Goal: Transaction & Acquisition: Obtain resource

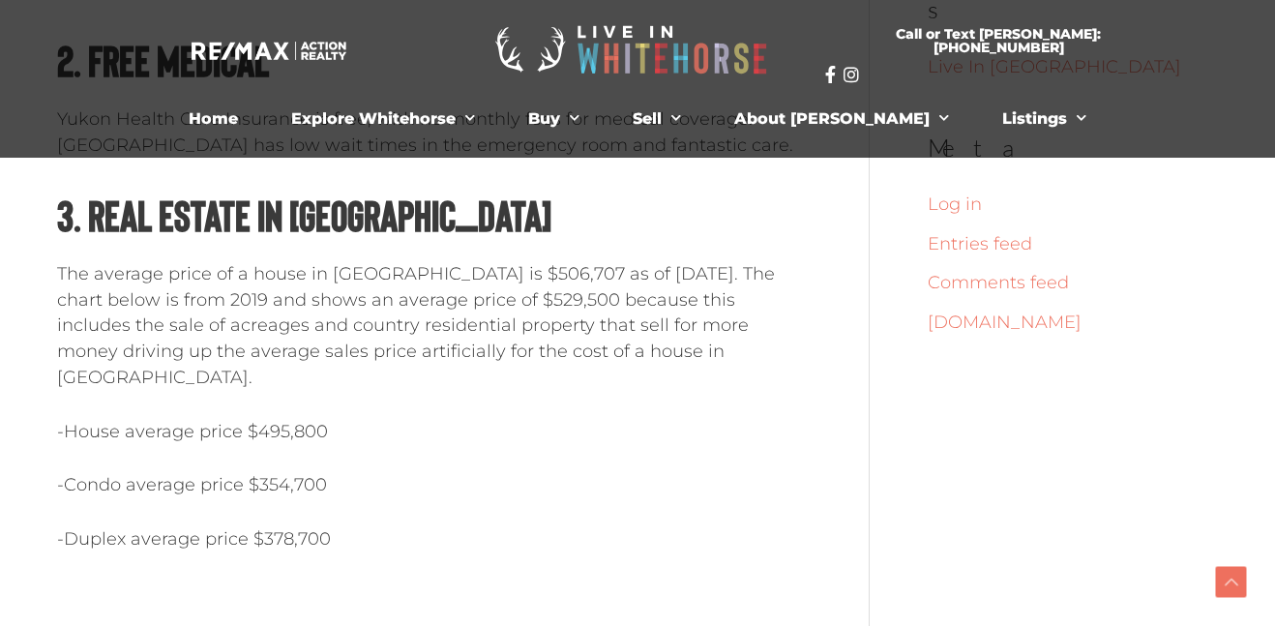
scroll to position [1200, 0]
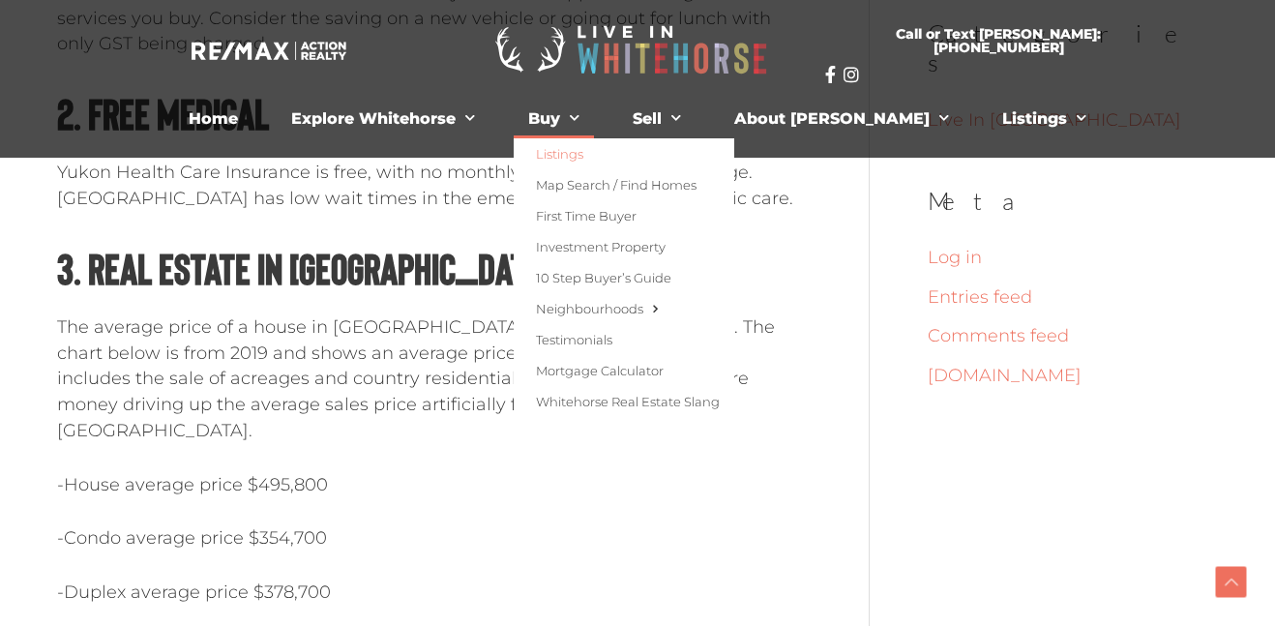
click at [595, 158] on link "Listings" at bounding box center [624, 153] width 221 height 31
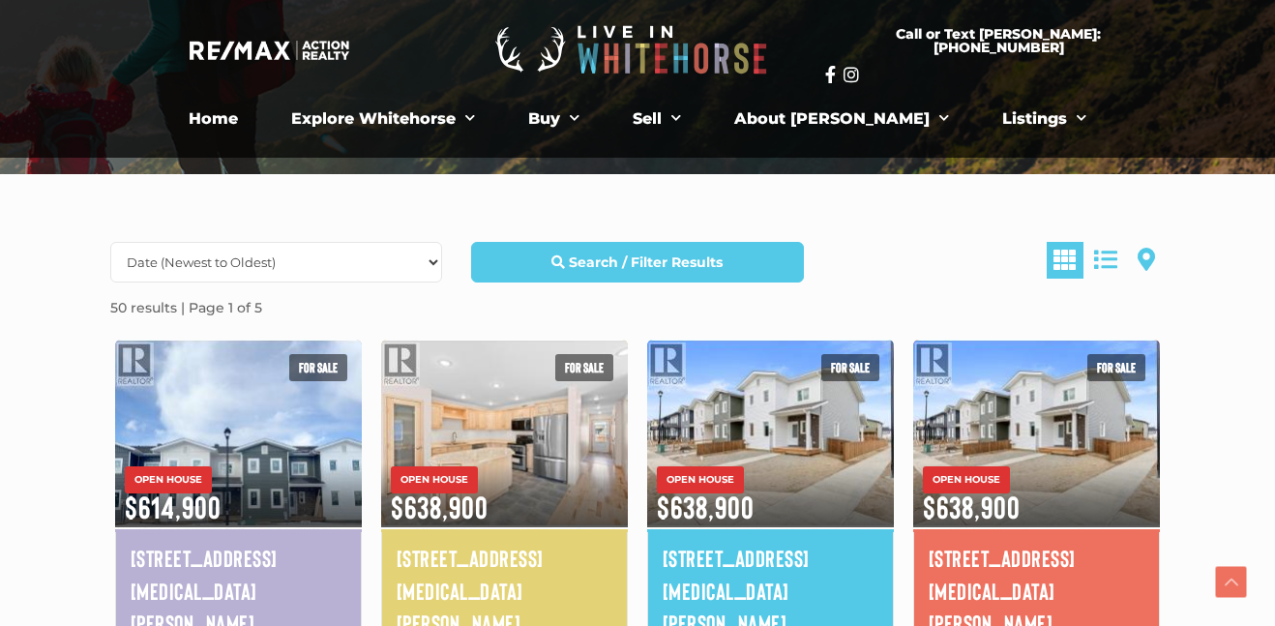
scroll to position [348, 0]
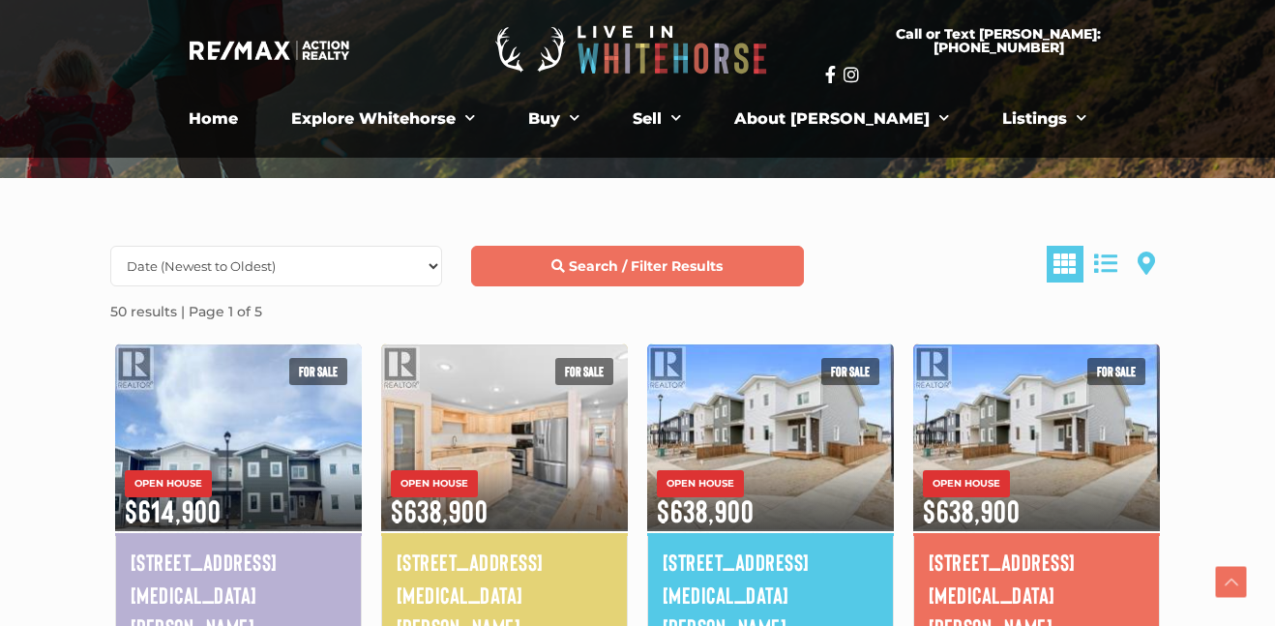
click at [579, 255] on link "Search / Filter Results" at bounding box center [637, 266] width 332 height 41
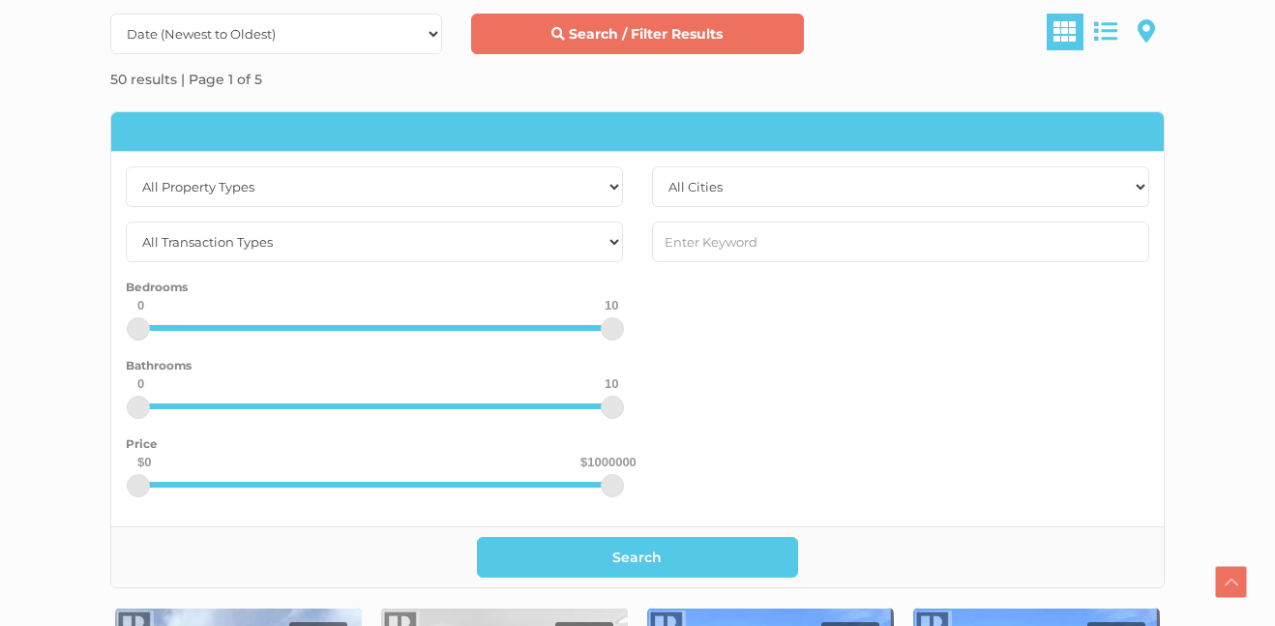
scroll to position [619, 0]
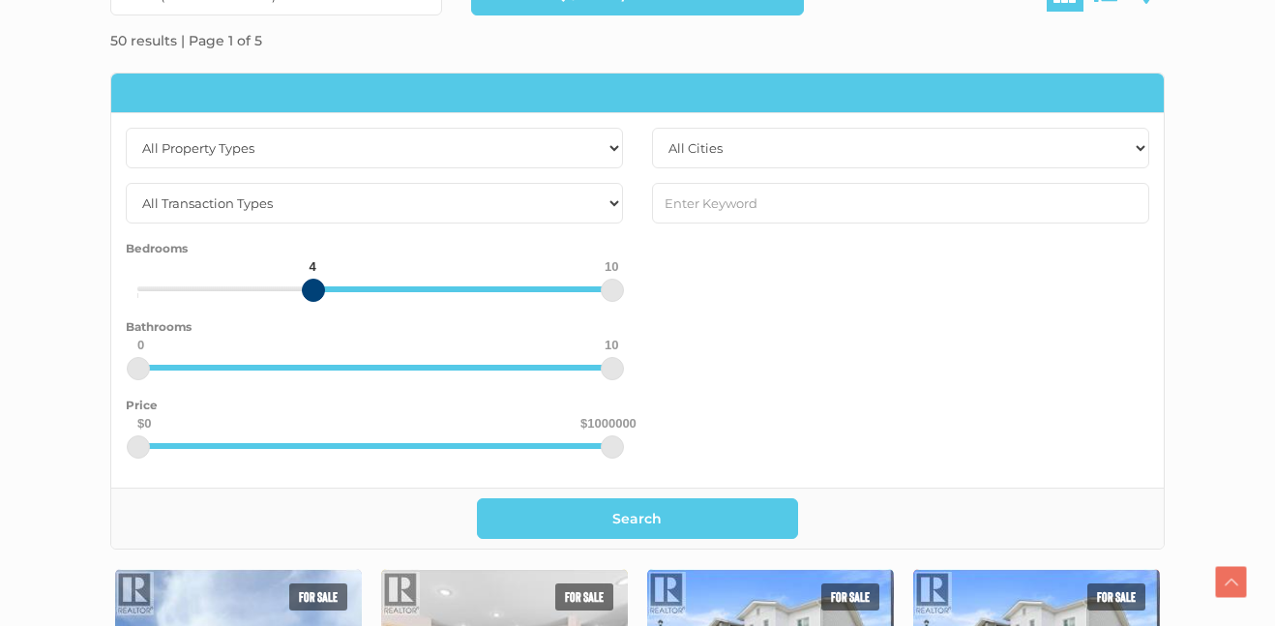
drag, startPoint x: 140, startPoint y: 291, endPoint x: 312, endPoint y: 284, distance: 171.4
click at [312, 284] on div at bounding box center [313, 290] width 23 height 23
drag, startPoint x: 609, startPoint y: 289, endPoint x: 404, endPoint y: 275, distance: 204.7
click at [404, 275] on div "Bedrooms 4 6 0 10" at bounding box center [374, 275] width 497 height 74
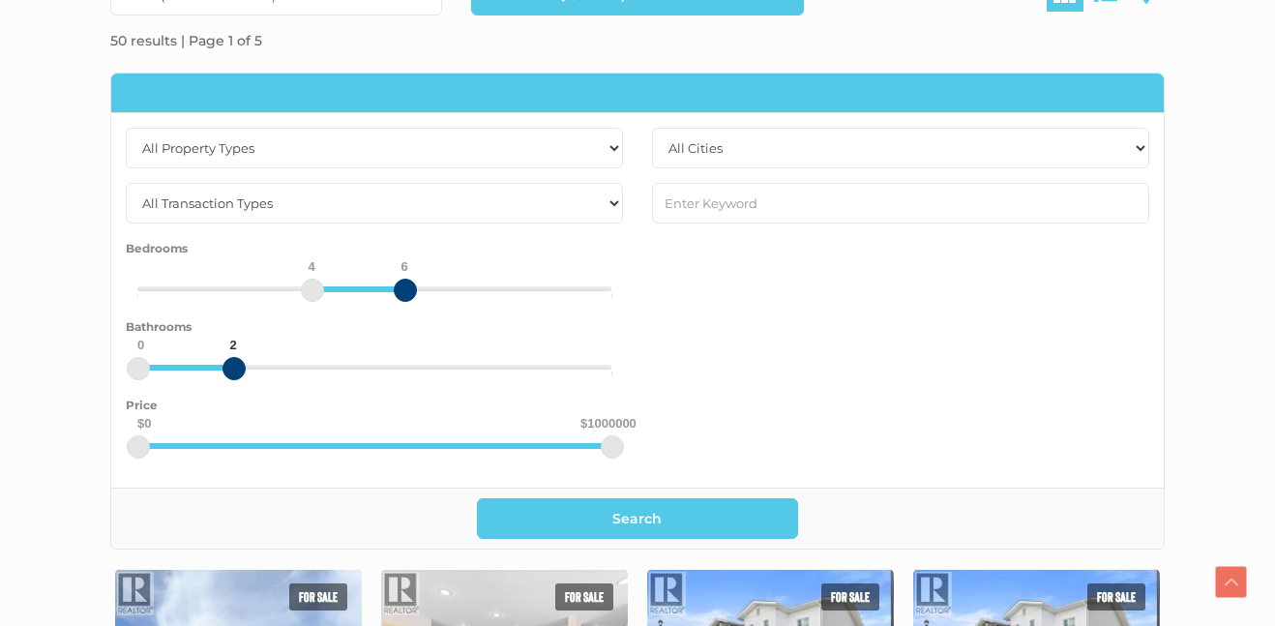
drag, startPoint x: 615, startPoint y: 371, endPoint x: 233, endPoint y: 377, distance: 382.3
click at [233, 377] on div at bounding box center [234, 368] width 23 height 23
drag, startPoint x: 612, startPoint y: 445, endPoint x: 370, endPoint y: 435, distance: 243.1
click at [370, 435] on div at bounding box center [372, 446] width 23 height 23
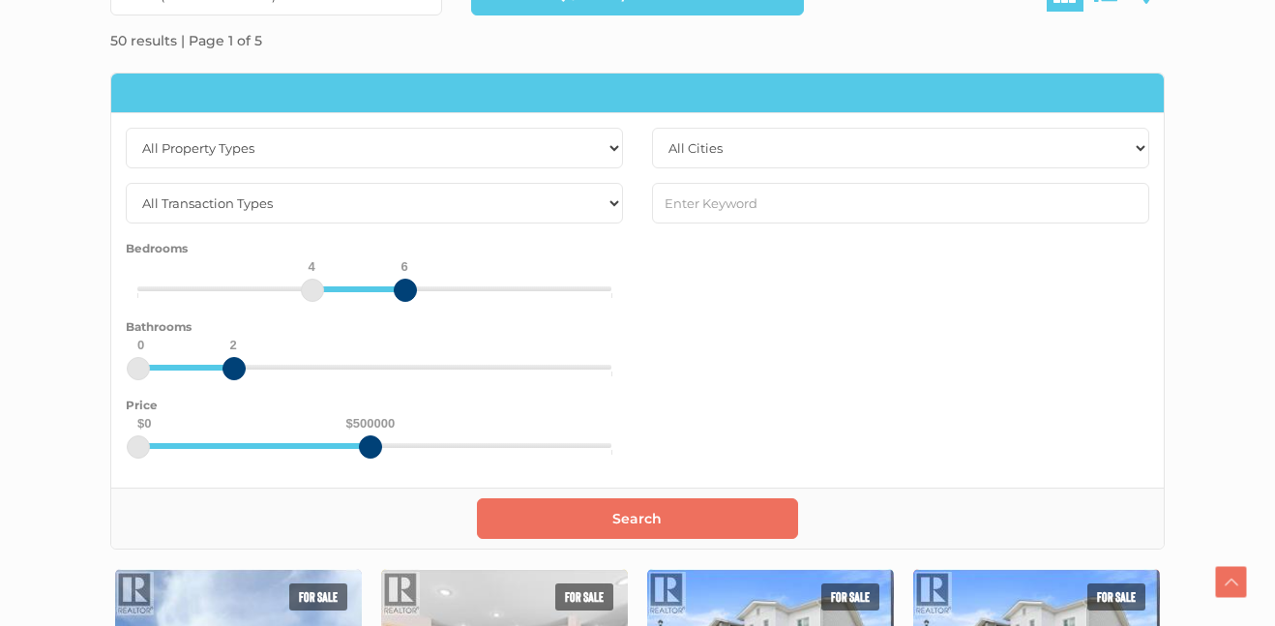
click at [575, 524] on button "Search" at bounding box center [638, 518] width 322 height 41
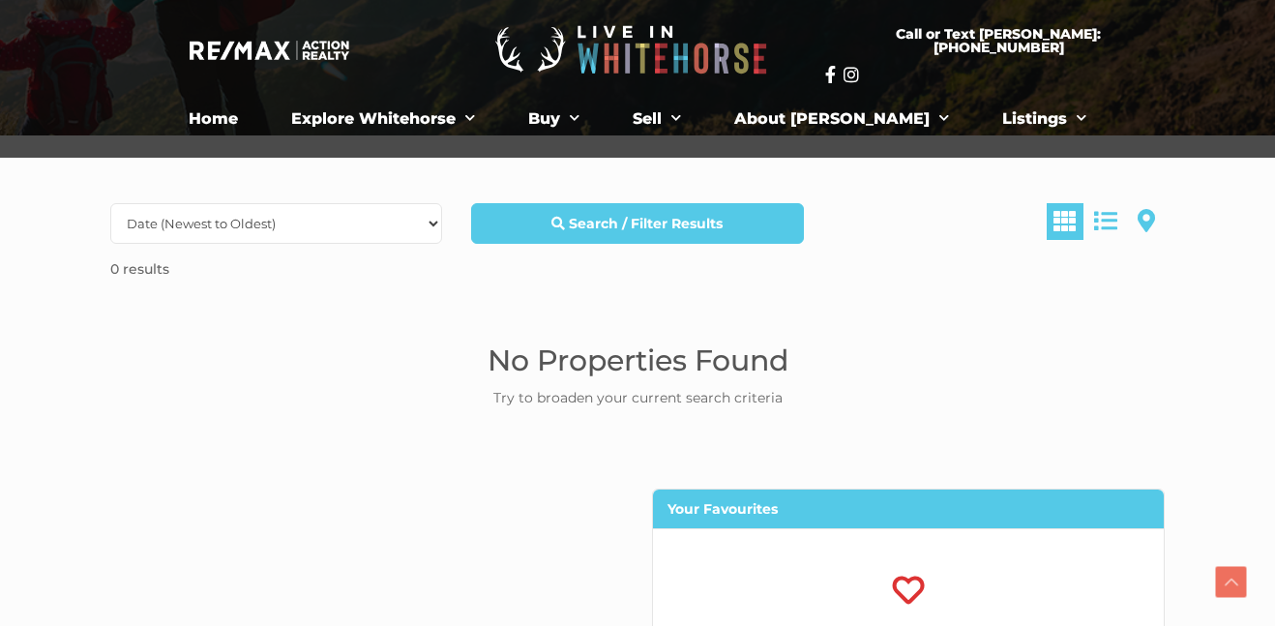
scroll to position [387, 0]
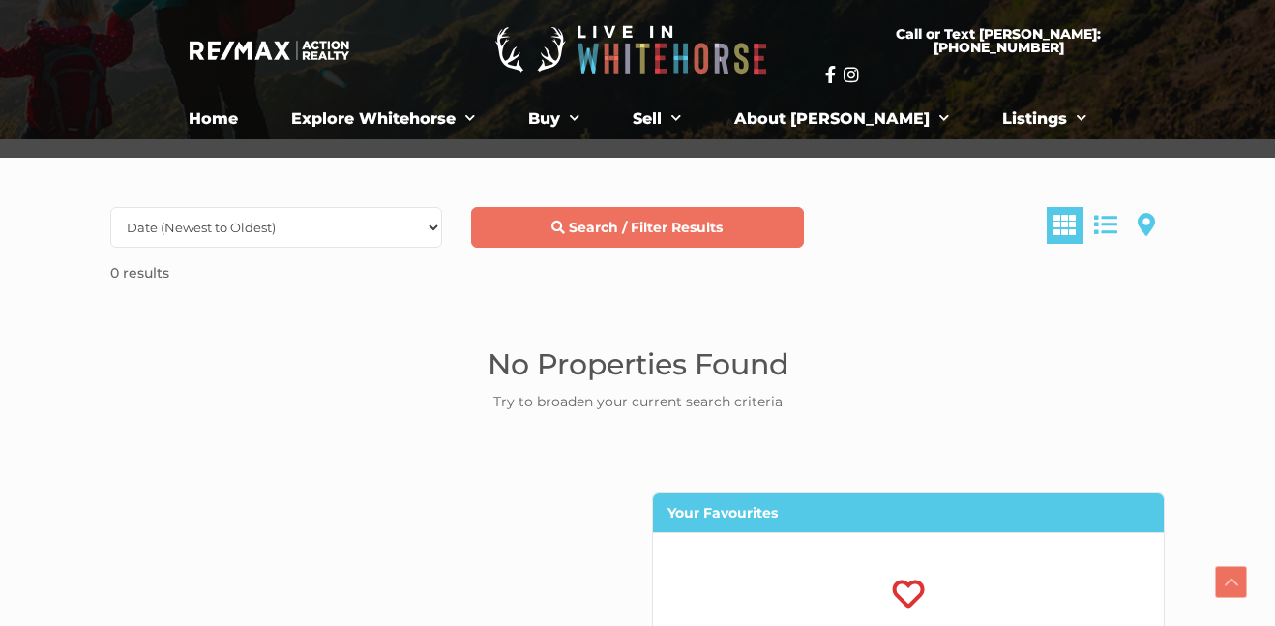
click at [621, 227] on strong "Search / Filter Results" at bounding box center [646, 227] width 154 height 17
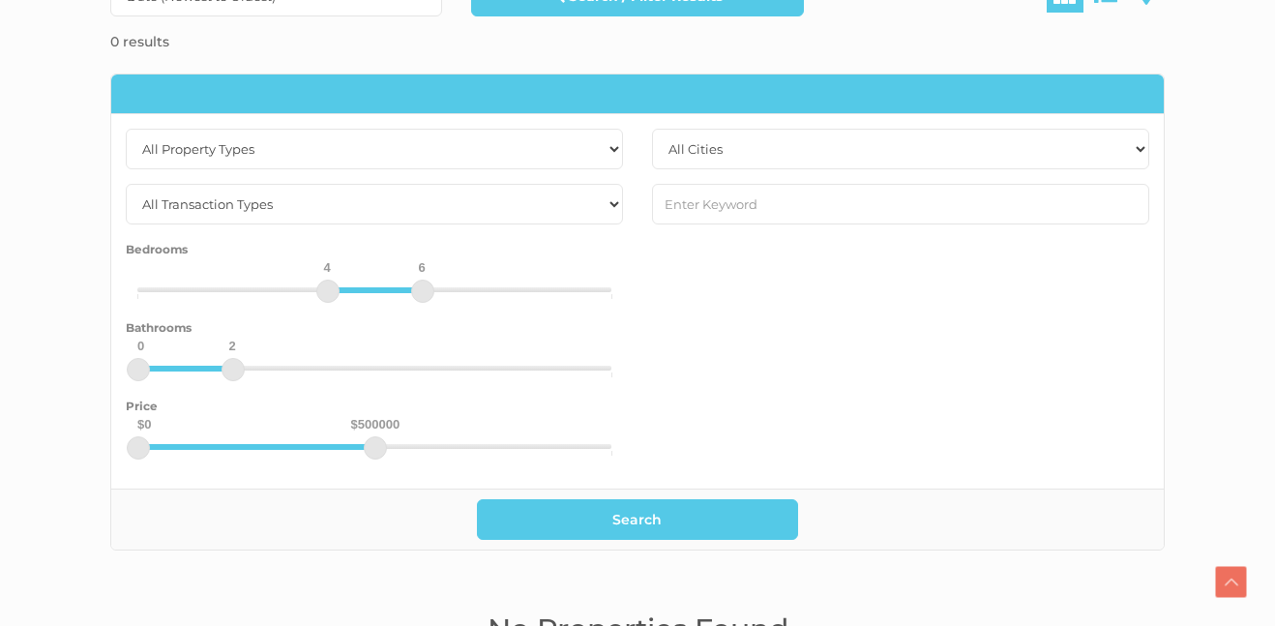
scroll to position [619, 0]
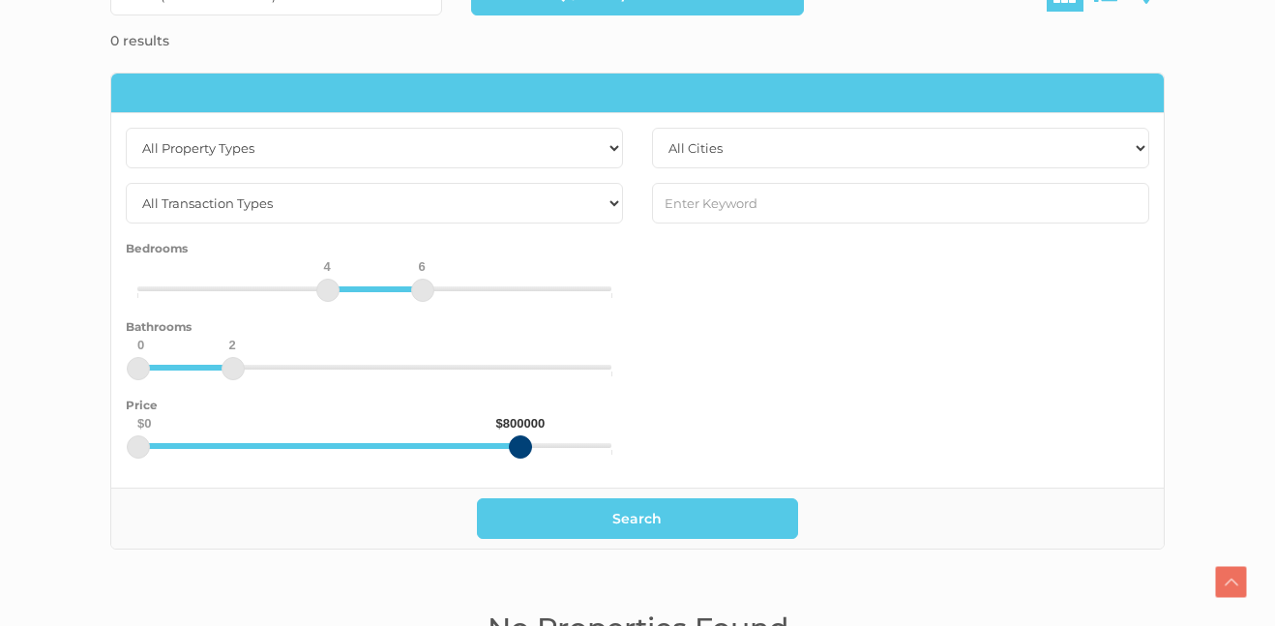
drag, startPoint x: 373, startPoint y: 440, endPoint x: 519, endPoint y: 453, distance: 145.7
click at [519, 453] on div at bounding box center [520, 446] width 23 height 23
drag, startPoint x: 140, startPoint y: 445, endPoint x: 370, endPoint y: 460, distance: 229.8
click at [370, 460] on div "$500000 $800000 0 1000000" at bounding box center [374, 455] width 497 height 25
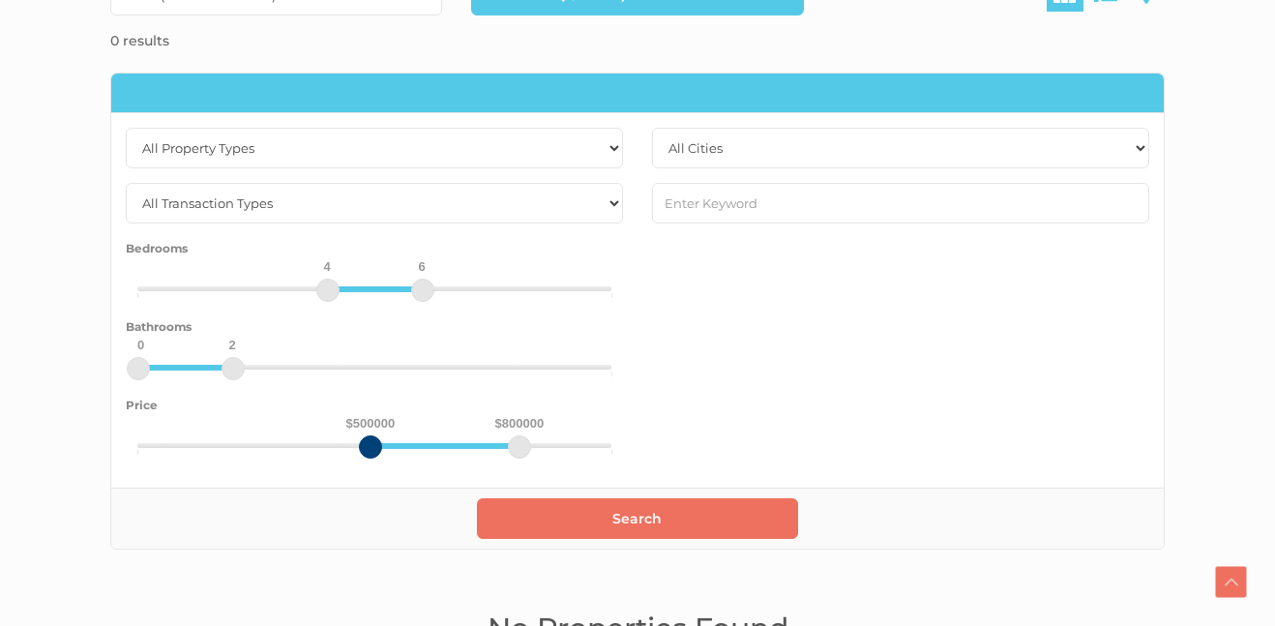
click at [618, 530] on button "Search" at bounding box center [638, 518] width 322 height 41
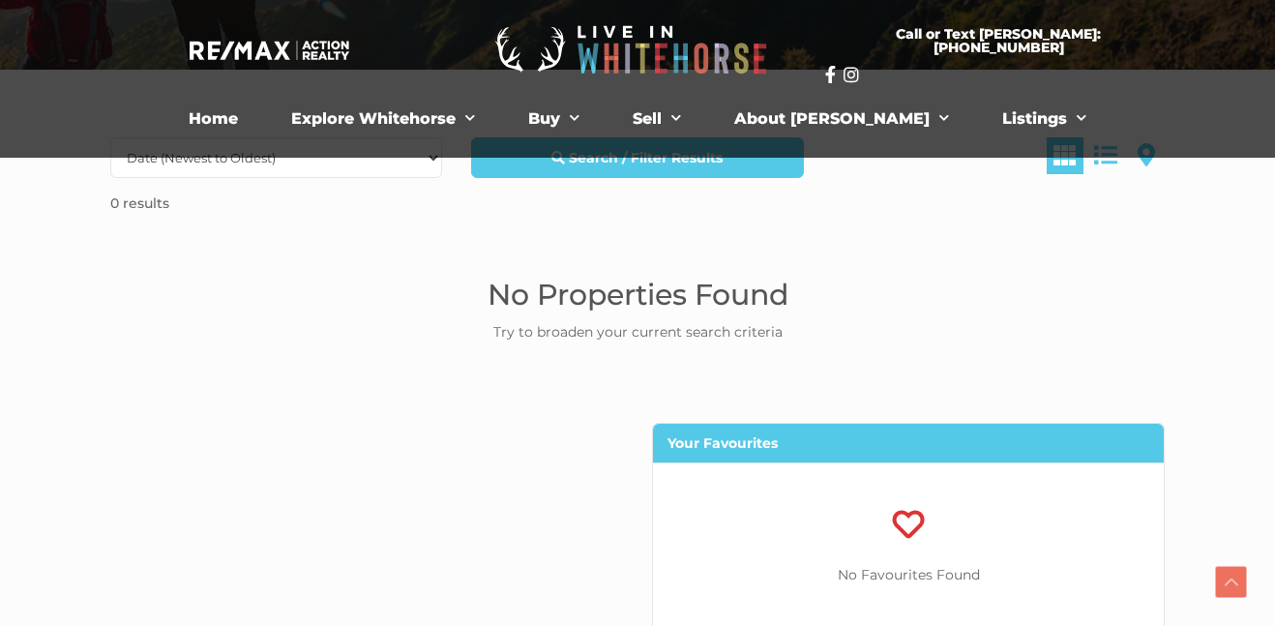
scroll to position [348, 0]
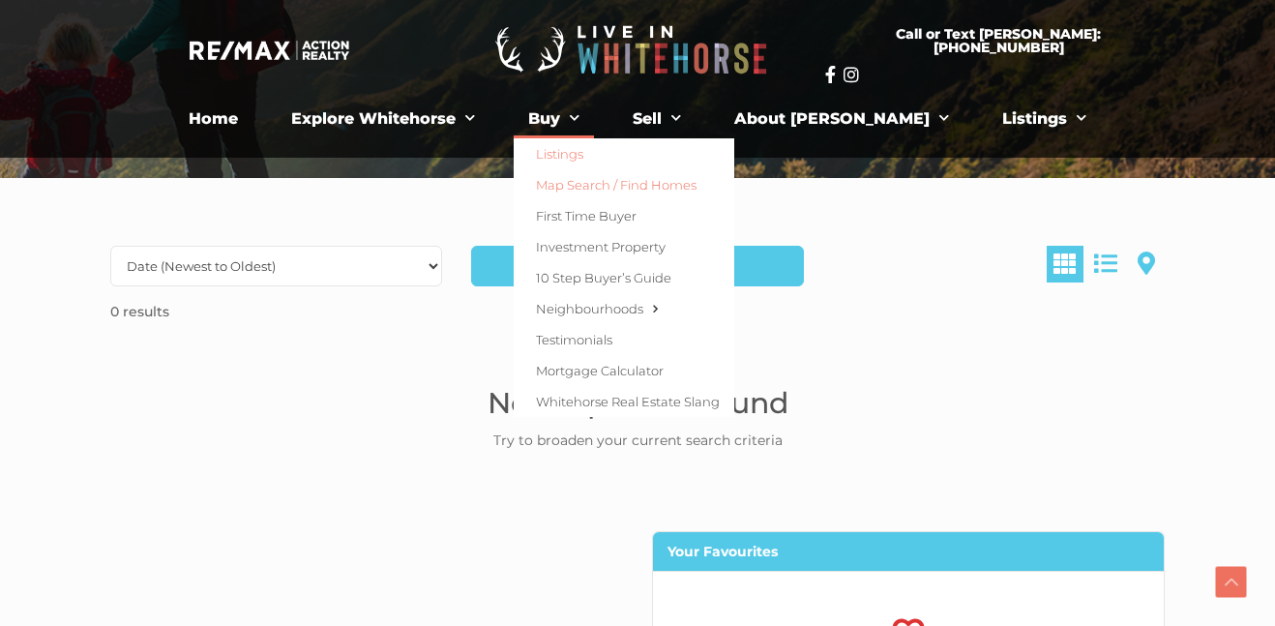
click at [645, 183] on link "Map Search / Find Homes" at bounding box center [624, 184] width 221 height 31
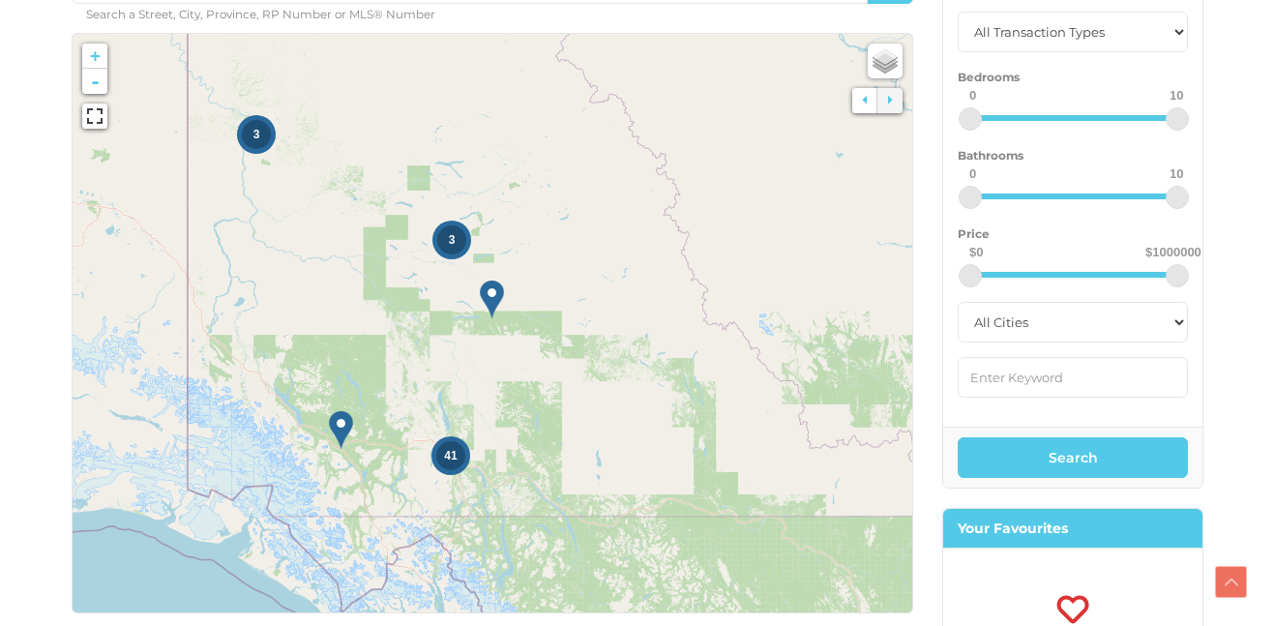
scroll to position [324, 0]
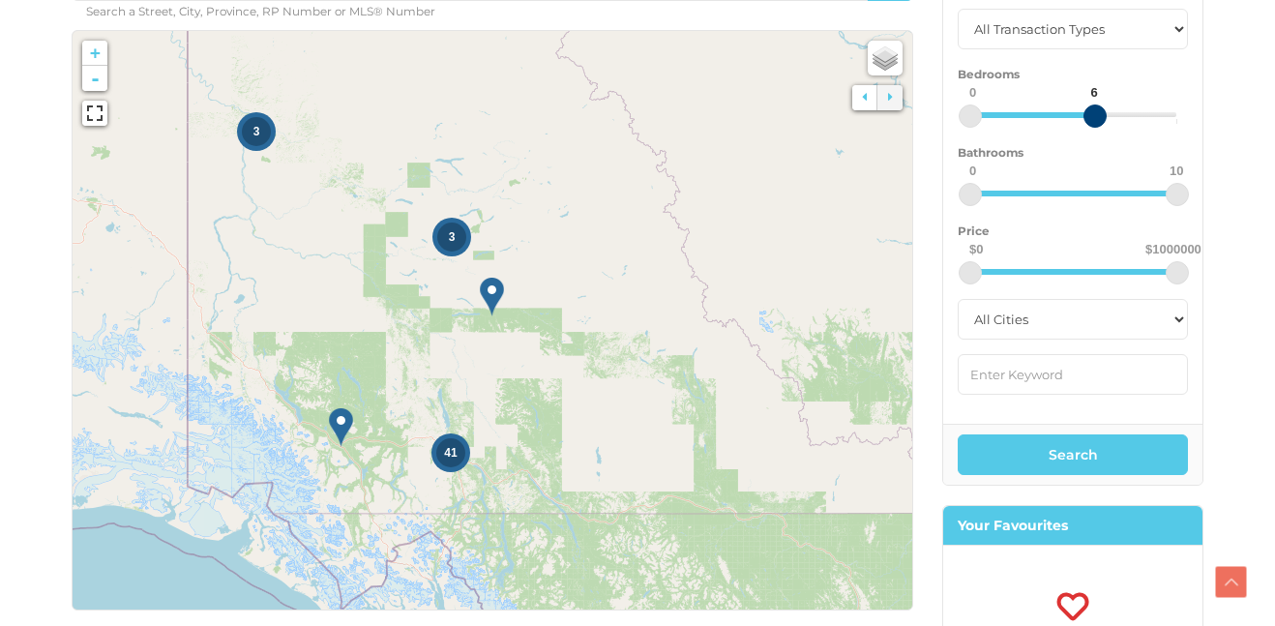
drag, startPoint x: 1184, startPoint y: 116, endPoint x: 1094, endPoint y: 116, distance: 90.0
click at [1094, 116] on div at bounding box center [1095, 115] width 23 height 23
drag, startPoint x: 970, startPoint y: 115, endPoint x: 1044, endPoint y: 118, distance: 73.6
click at [1044, 118] on div at bounding box center [1045, 115] width 23 height 23
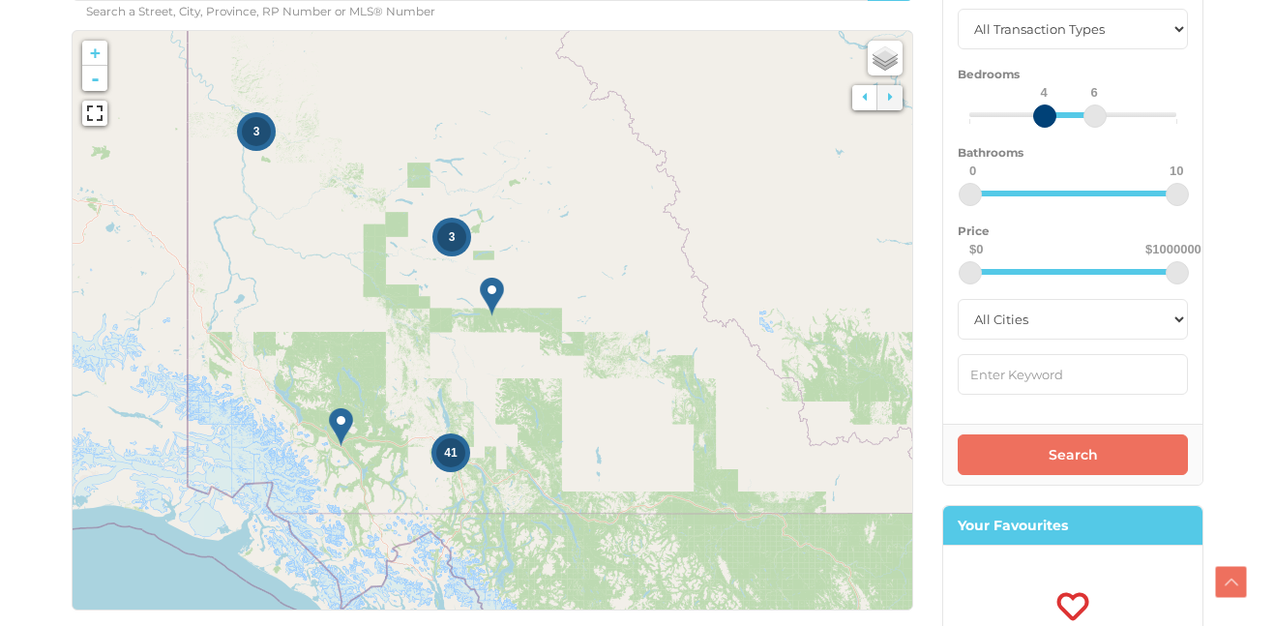
click at [1042, 460] on button "Search" at bounding box center [1073, 454] width 230 height 41
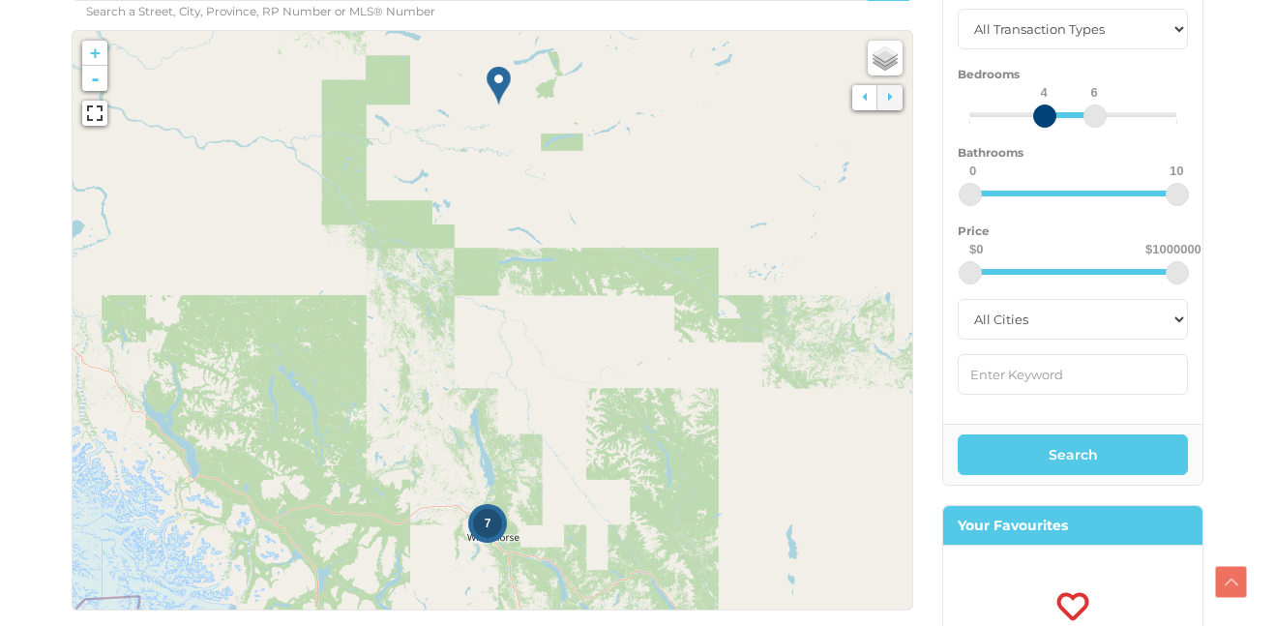
click at [485, 519] on span "7" at bounding box center [488, 524] width 7 height 14
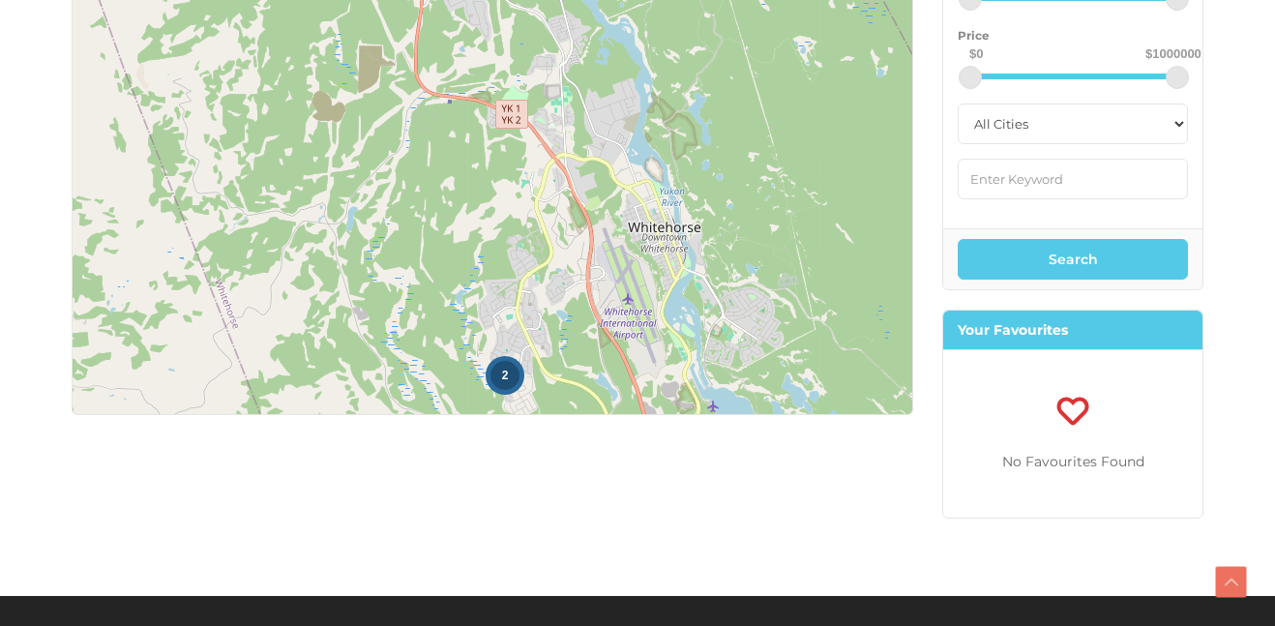
scroll to position [517, 0]
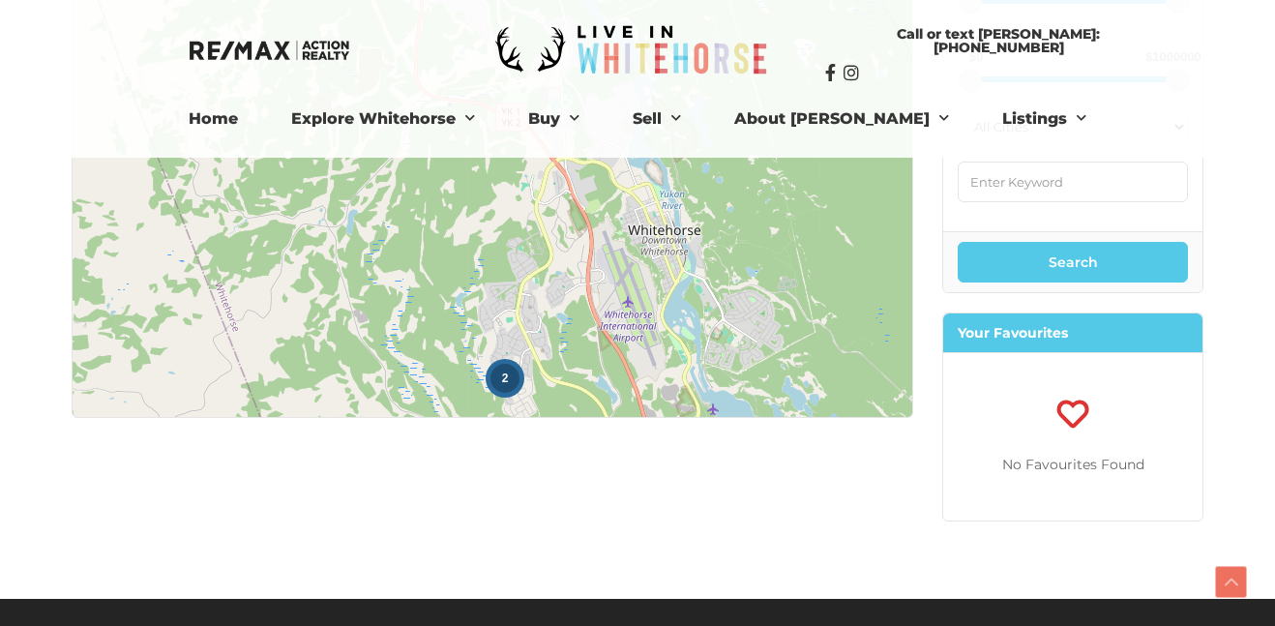
click at [502, 373] on span "2" at bounding box center [505, 379] width 7 height 14
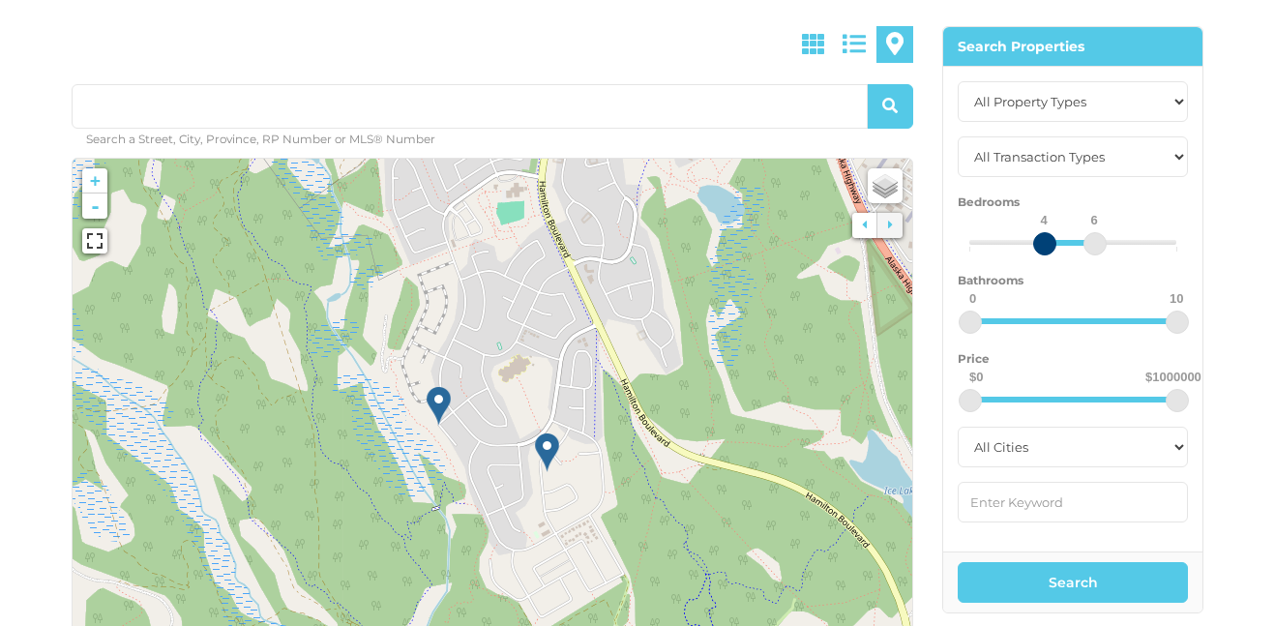
scroll to position [199, 0]
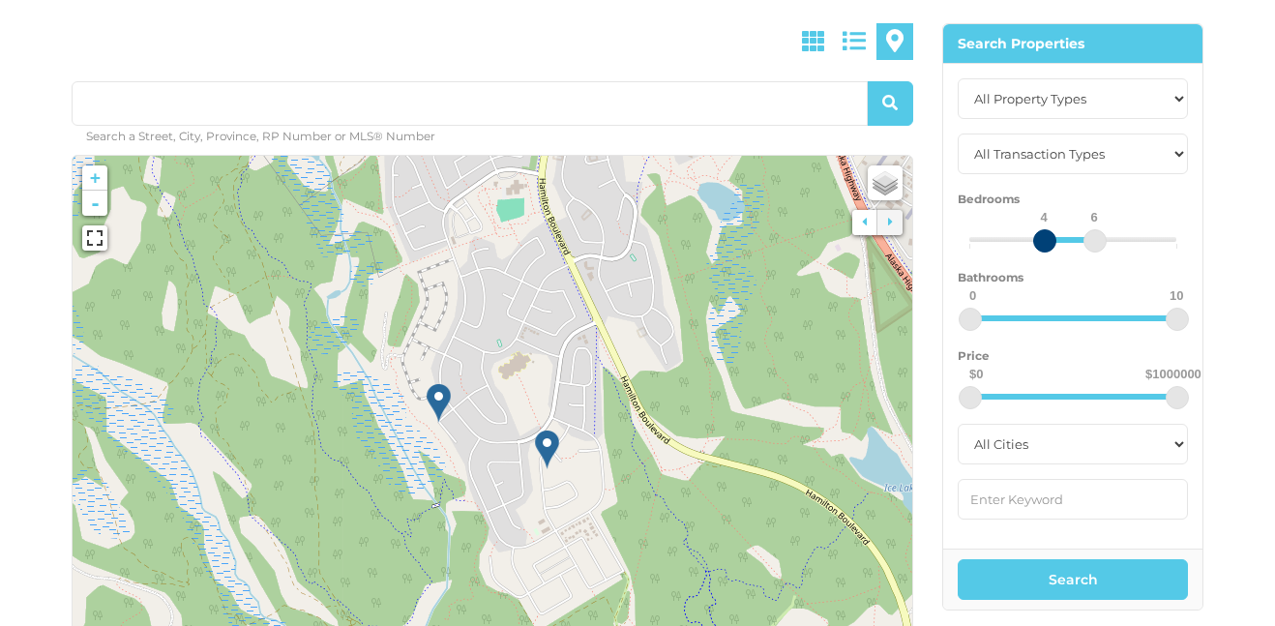
click at [436, 393] on img at bounding box center [439, 403] width 24 height 40
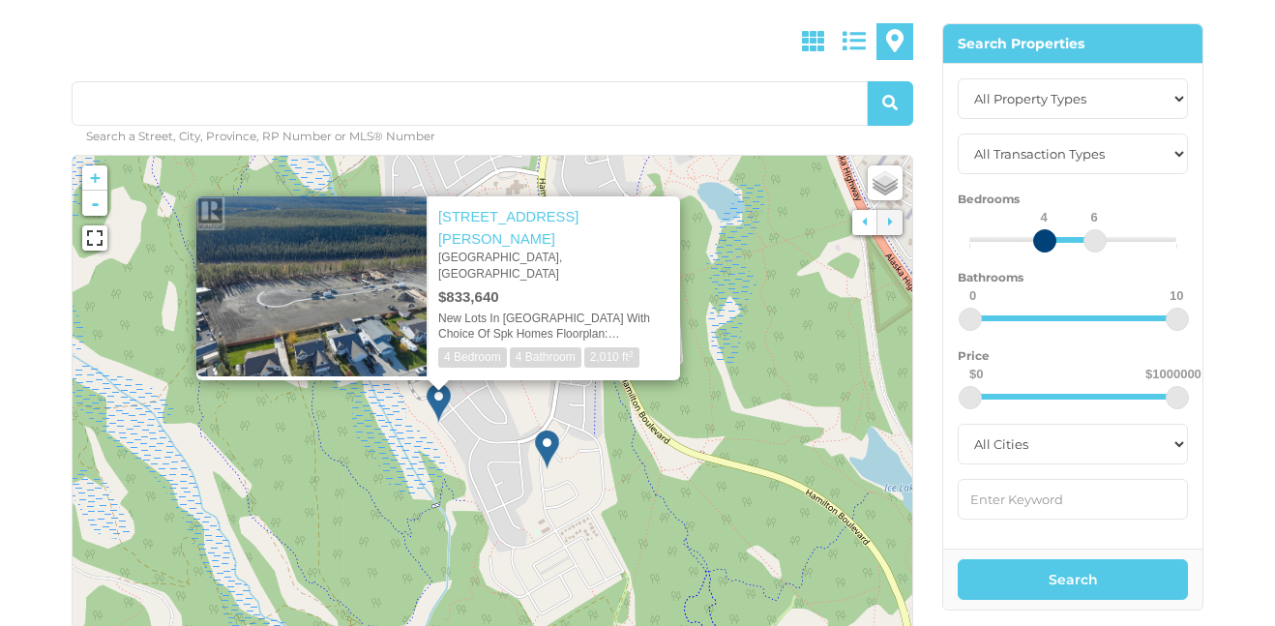
click at [544, 431] on img at bounding box center [547, 450] width 24 height 40
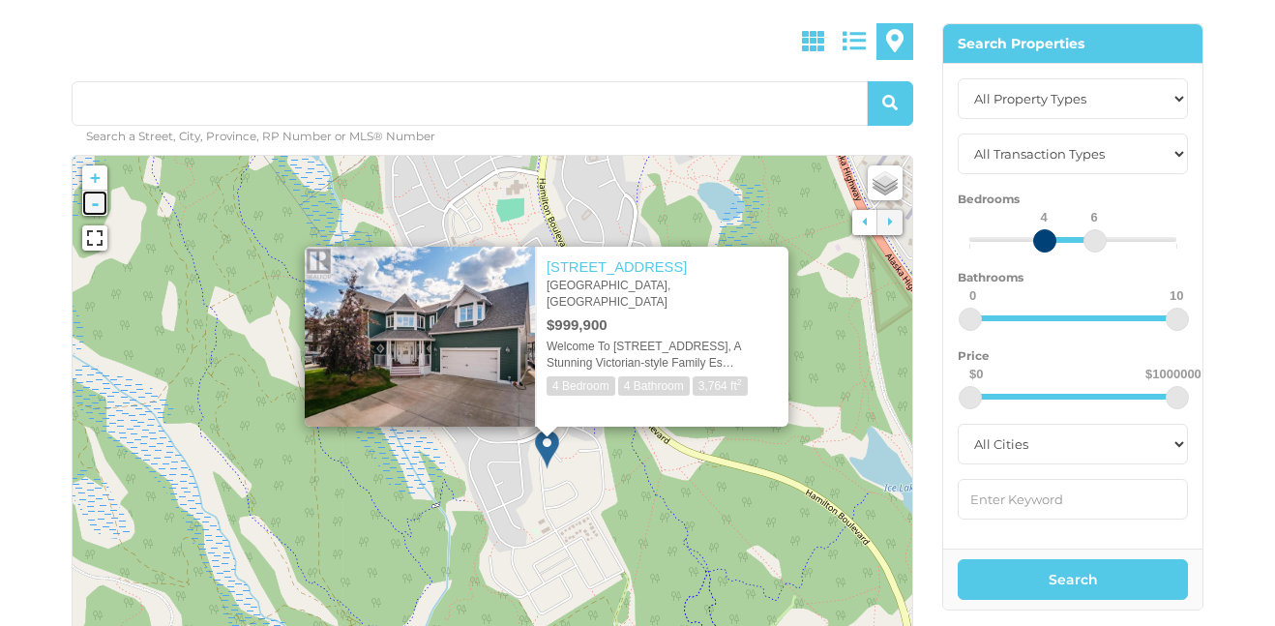
click at [95, 197] on link "-" at bounding box center [94, 203] width 25 height 25
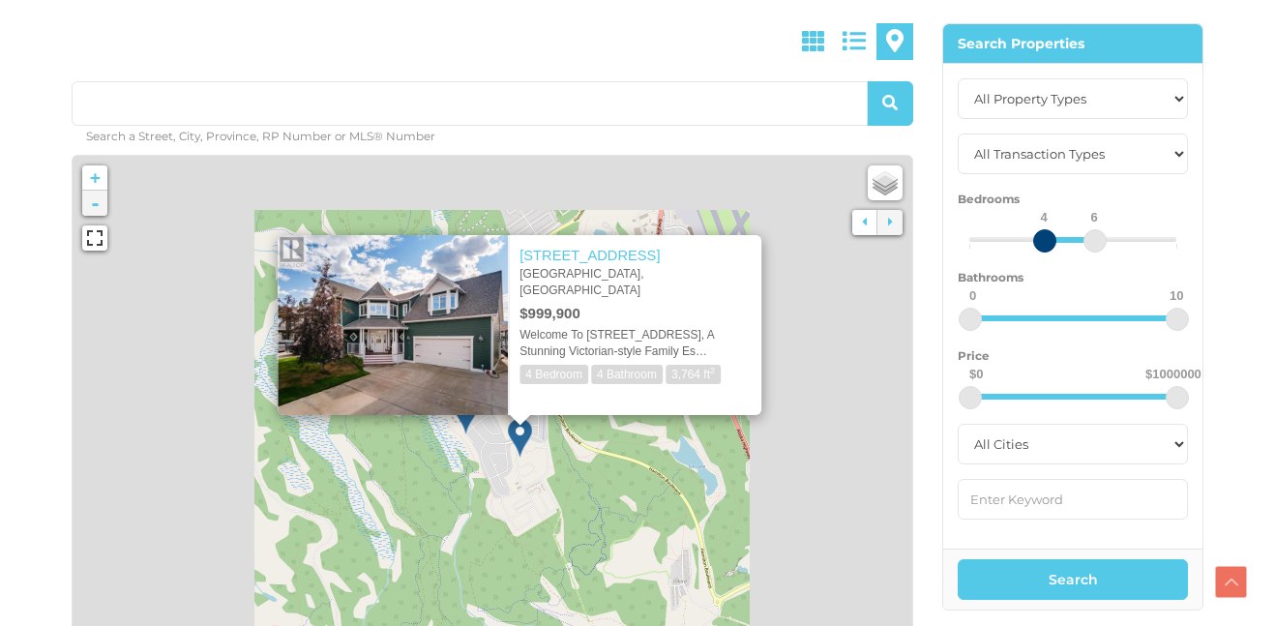
scroll to position [308, 0]
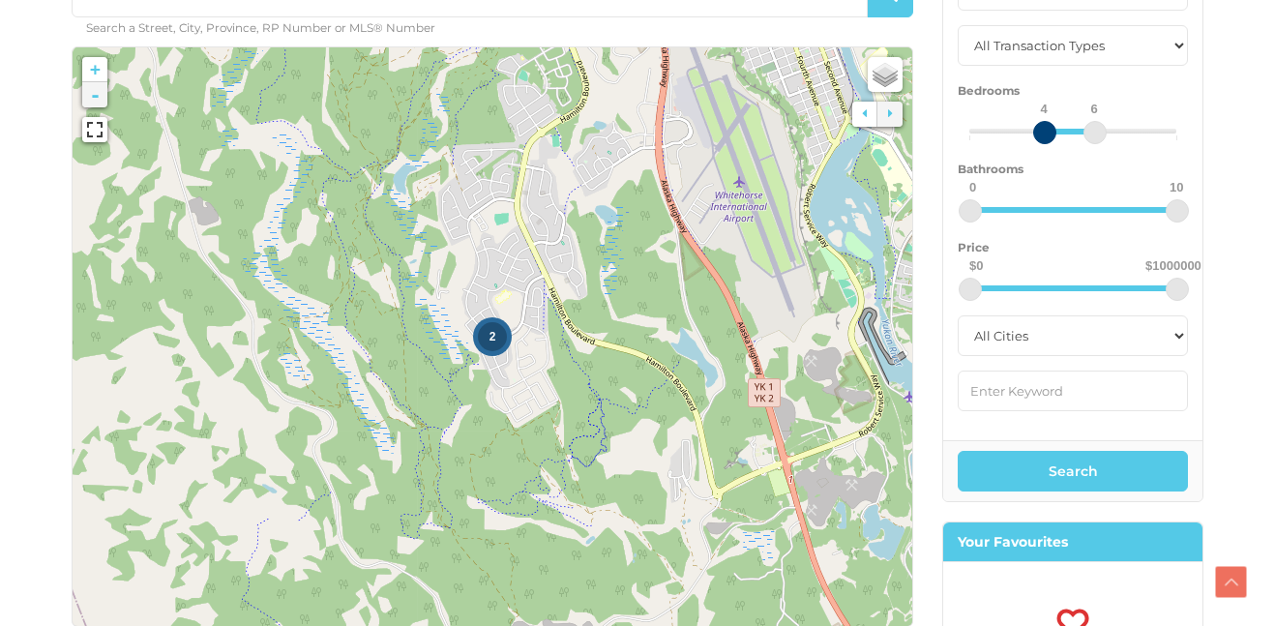
click at [95, 197] on icon at bounding box center [492, 336] width 1274 height 878
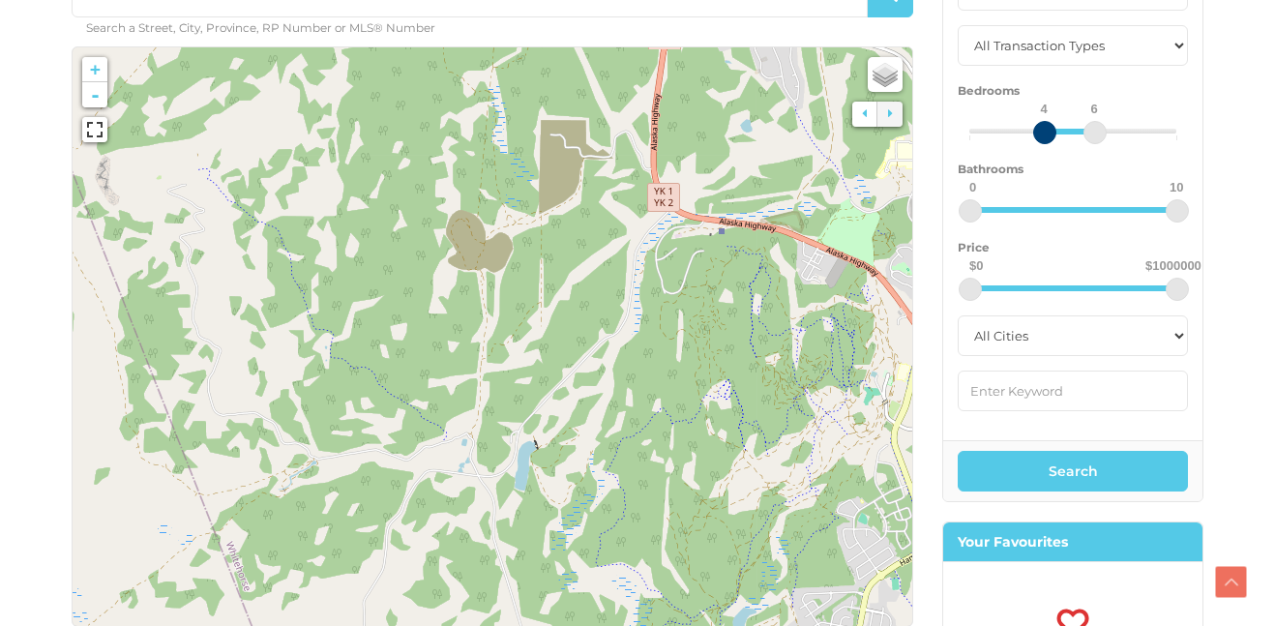
drag, startPoint x: 471, startPoint y: 180, endPoint x: 810, endPoint y: 625, distance: 559.3
click at [91, 92] on link "-" at bounding box center [94, 94] width 25 height 25
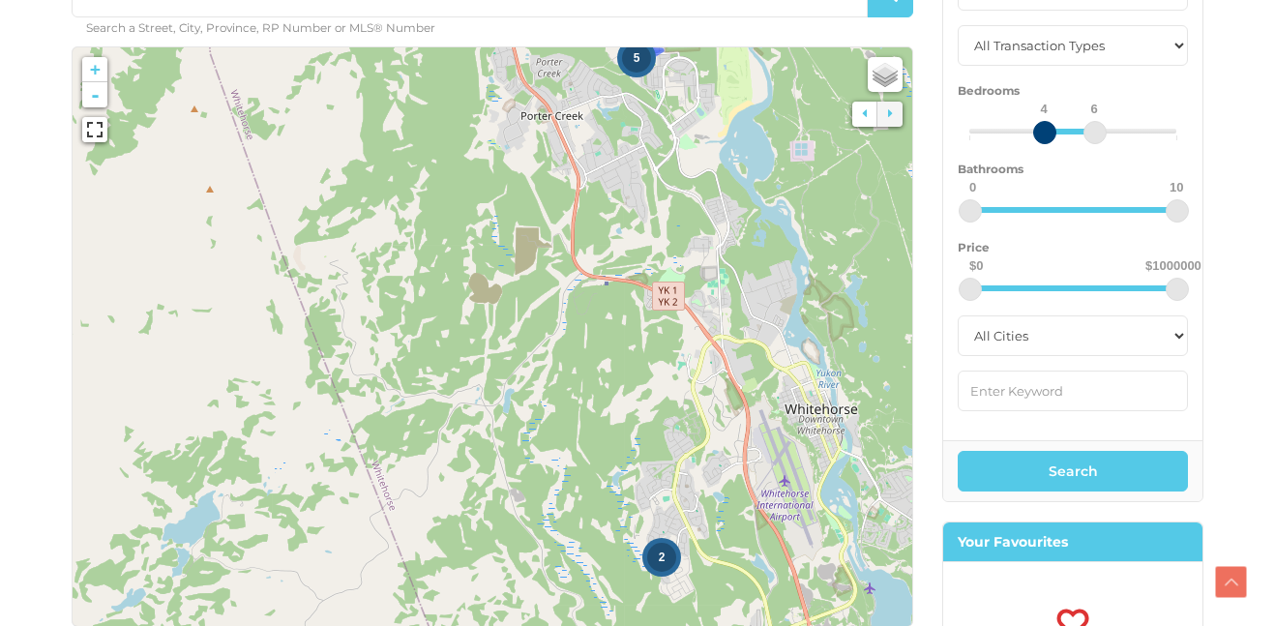
click at [634, 54] on span "5" at bounding box center [637, 58] width 7 height 14
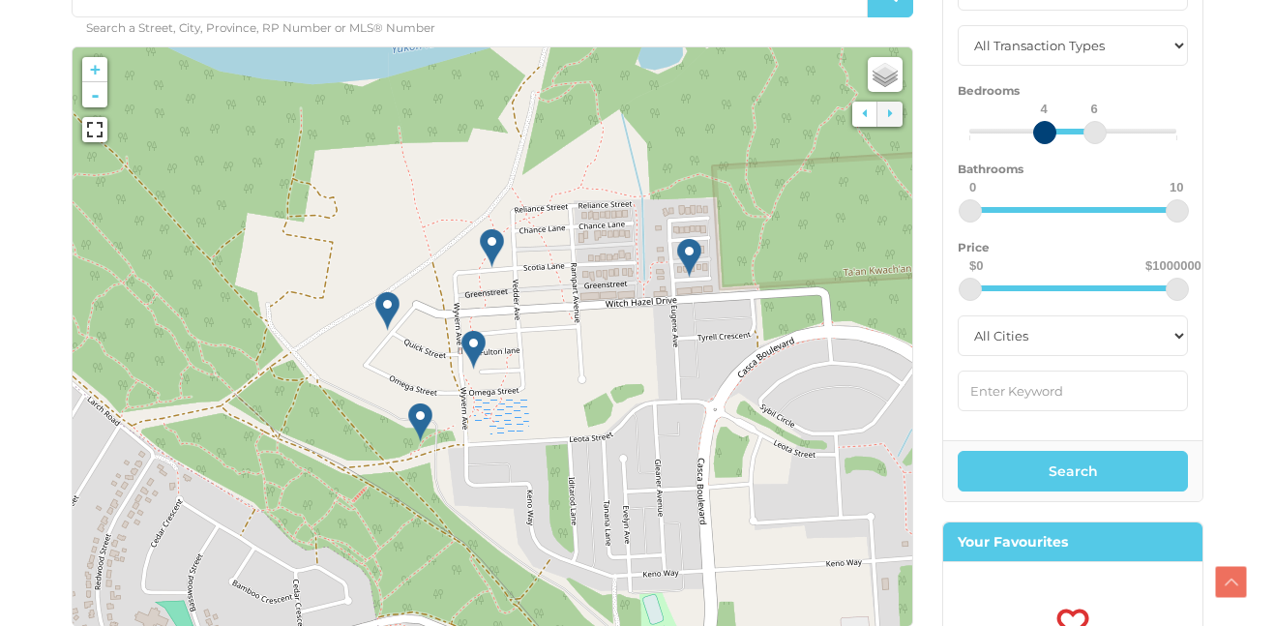
click at [421, 409] on img at bounding box center [420, 423] width 24 height 40
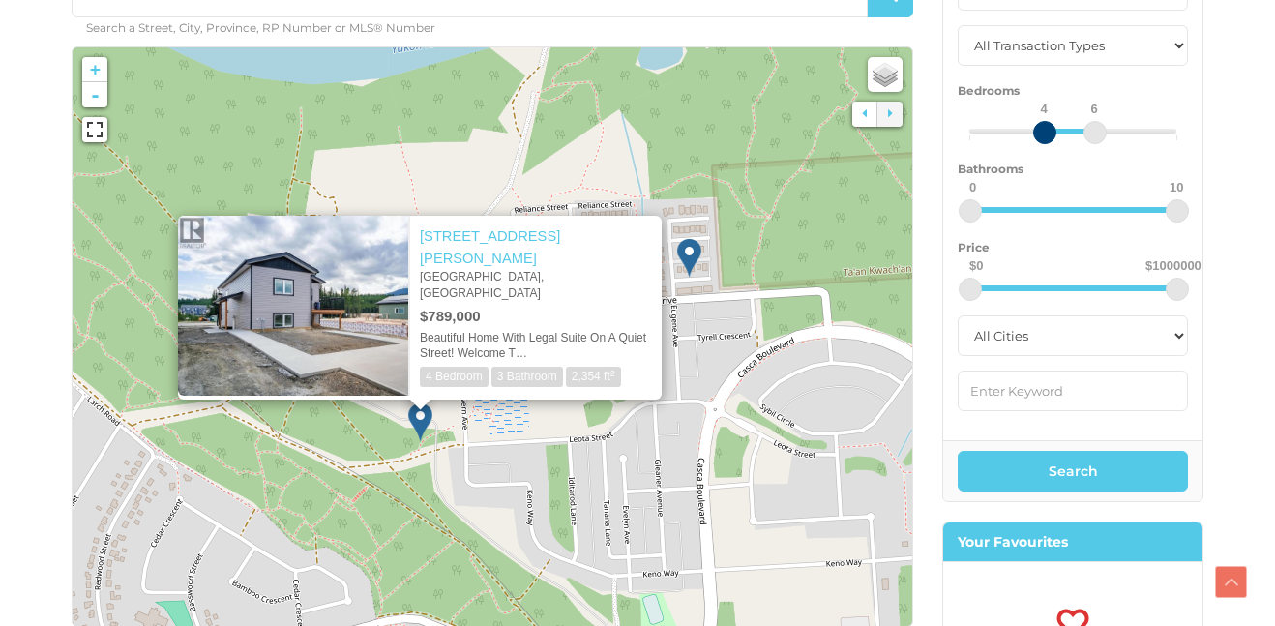
click at [417, 416] on div at bounding box center [420, 409] width 39 height 19
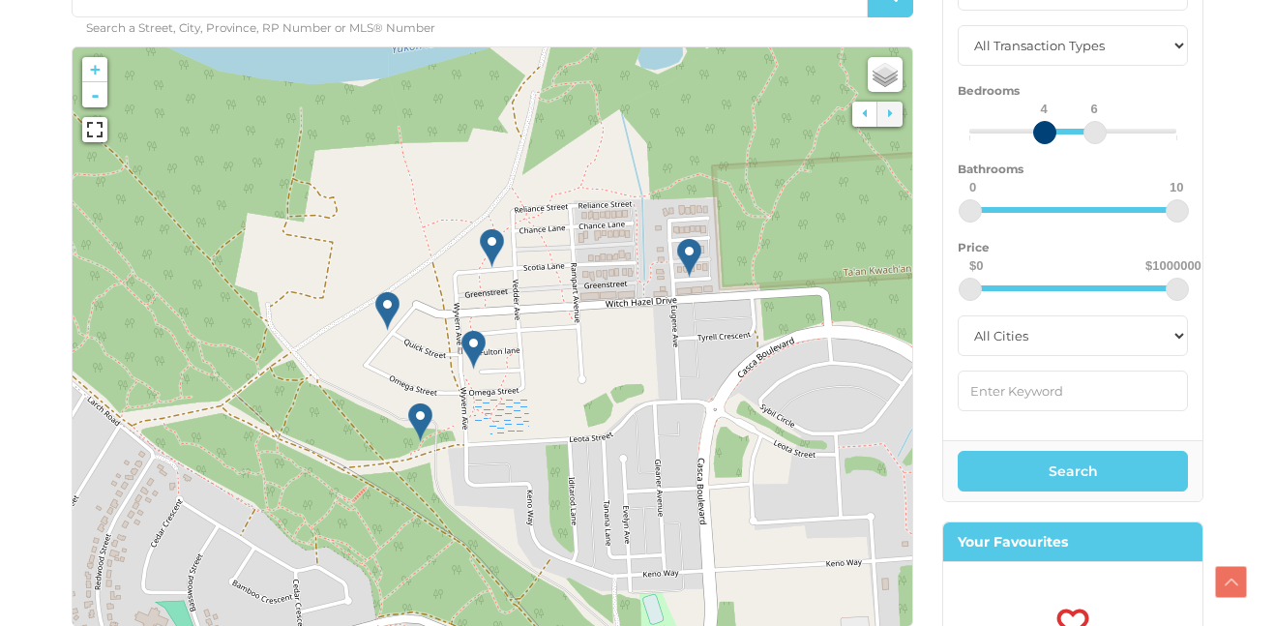
click at [392, 309] on img at bounding box center [387, 311] width 24 height 40
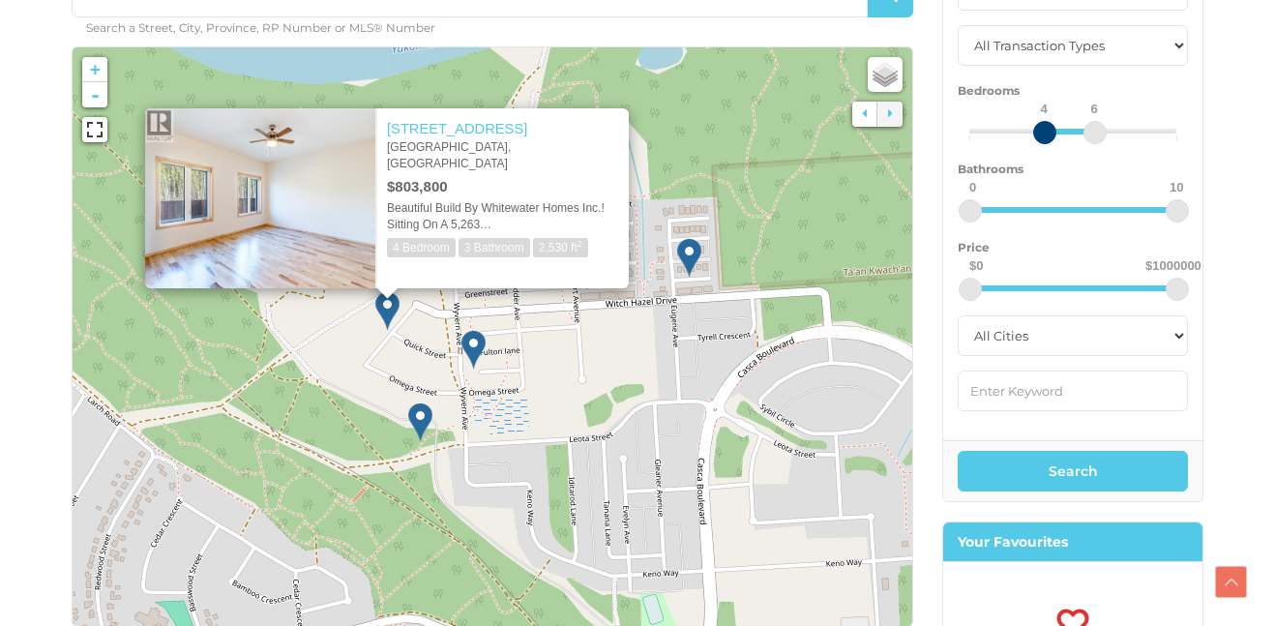
click at [470, 345] on img at bounding box center [474, 350] width 24 height 40
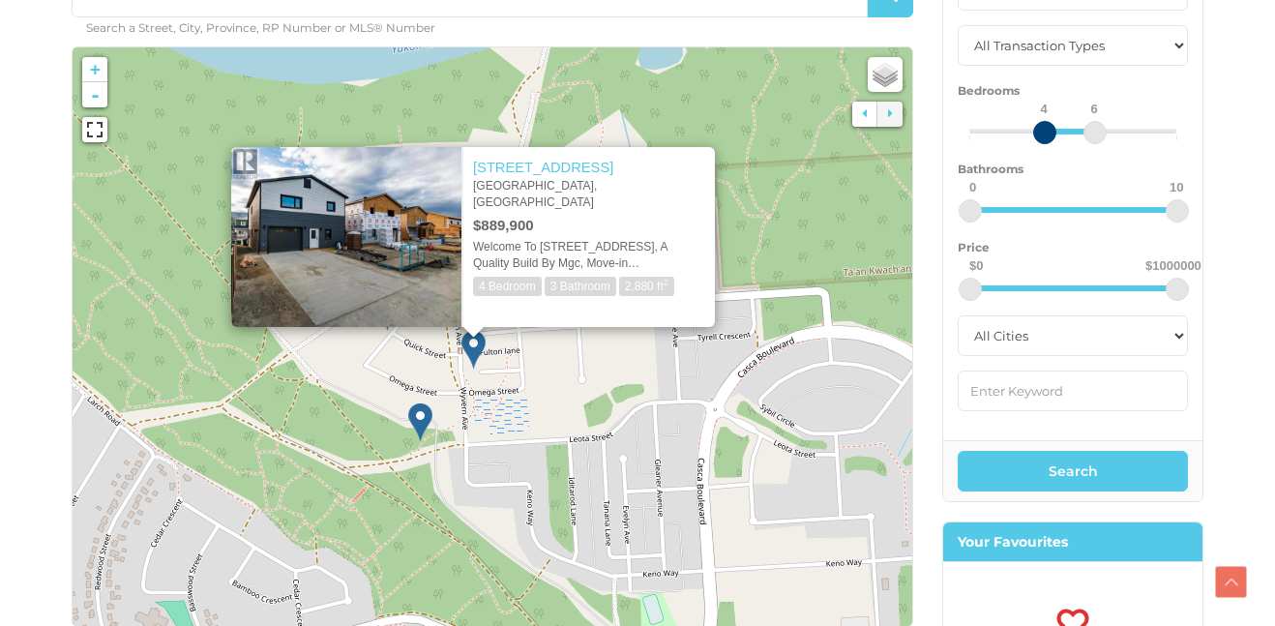
click at [475, 340] on div at bounding box center [473, 336] width 39 height 19
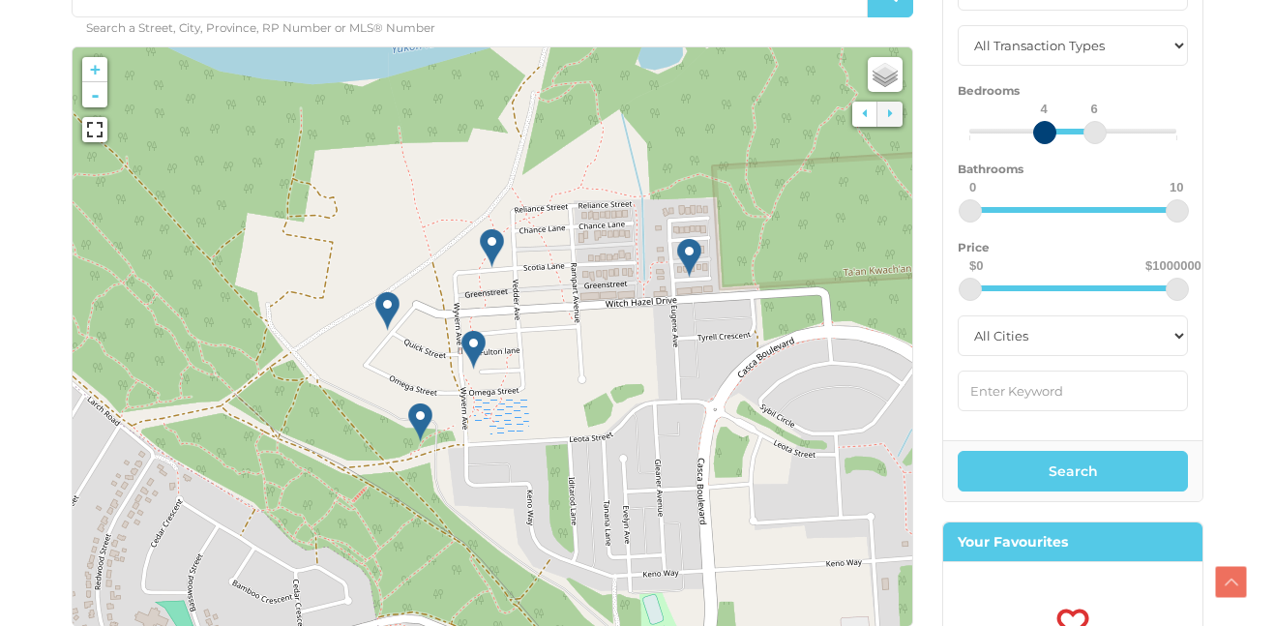
click at [489, 250] on img at bounding box center [492, 248] width 24 height 40
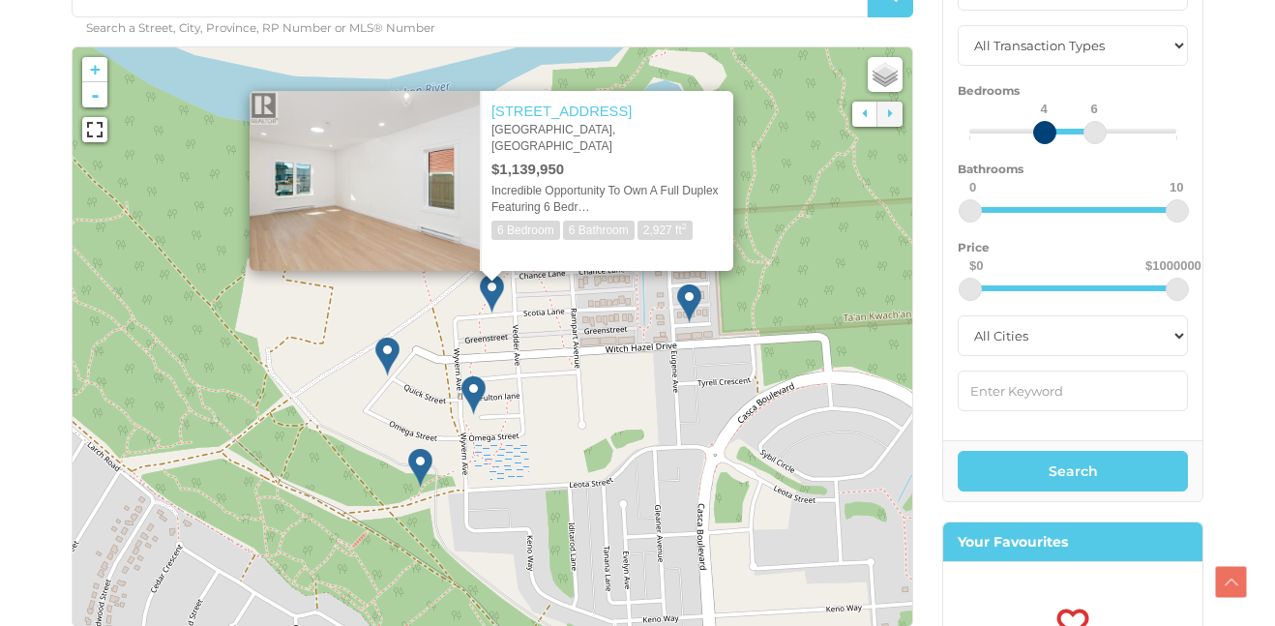
click at [687, 303] on img at bounding box center [689, 304] width 24 height 40
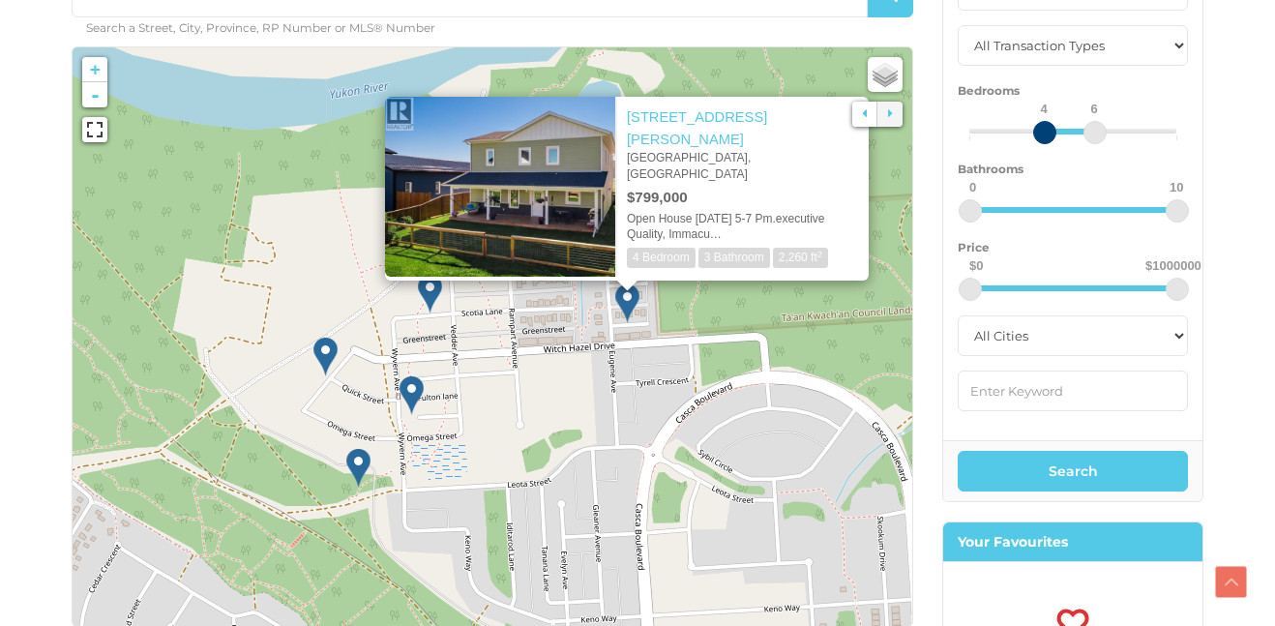
click at [433, 301] on img at bounding box center [430, 294] width 24 height 40
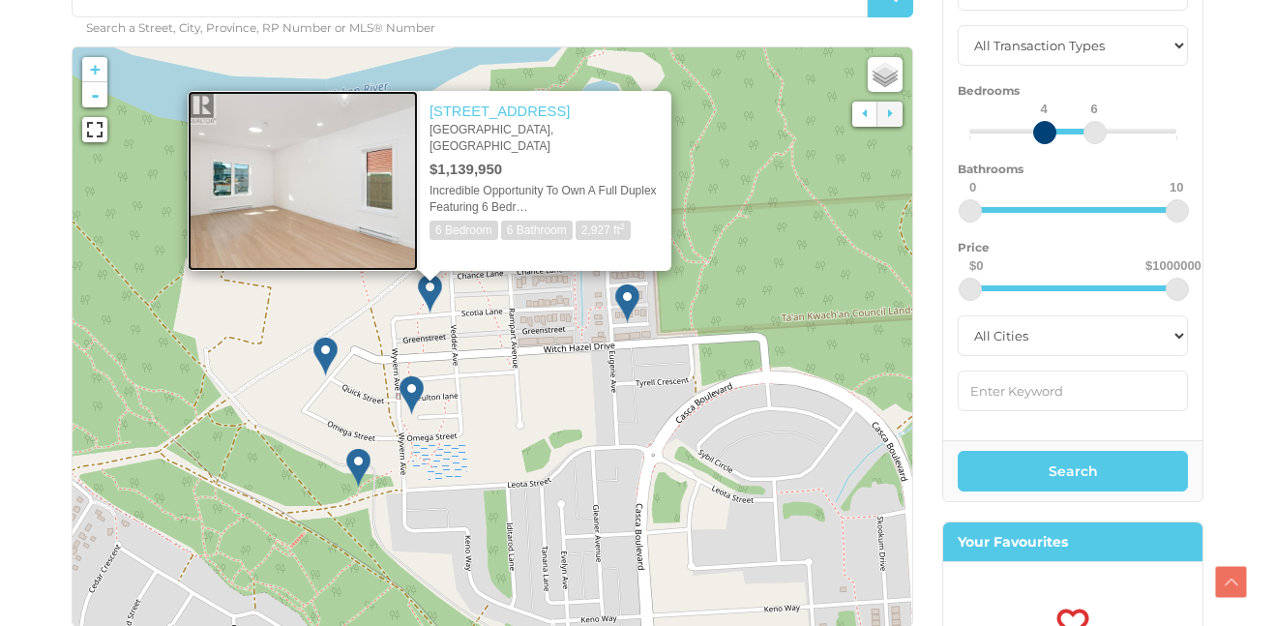
click at [323, 192] on img at bounding box center [303, 181] width 230 height 180
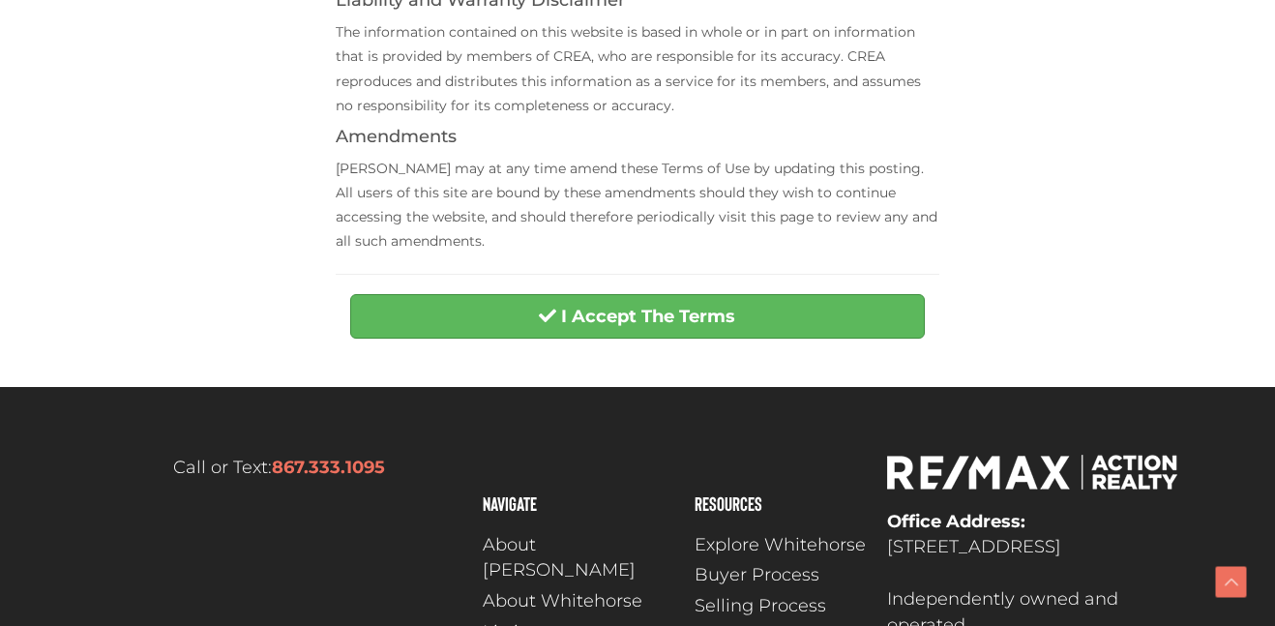
scroll to position [929, 0]
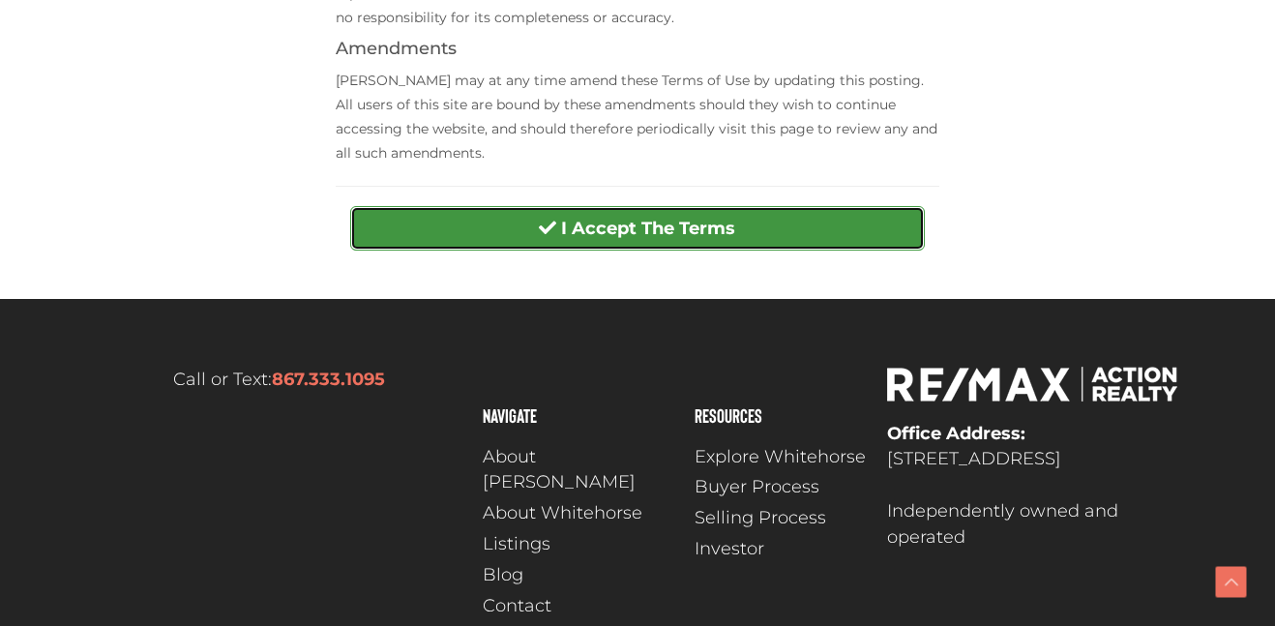
click at [522, 224] on button "I Accept The Terms" at bounding box center [637, 228] width 574 height 45
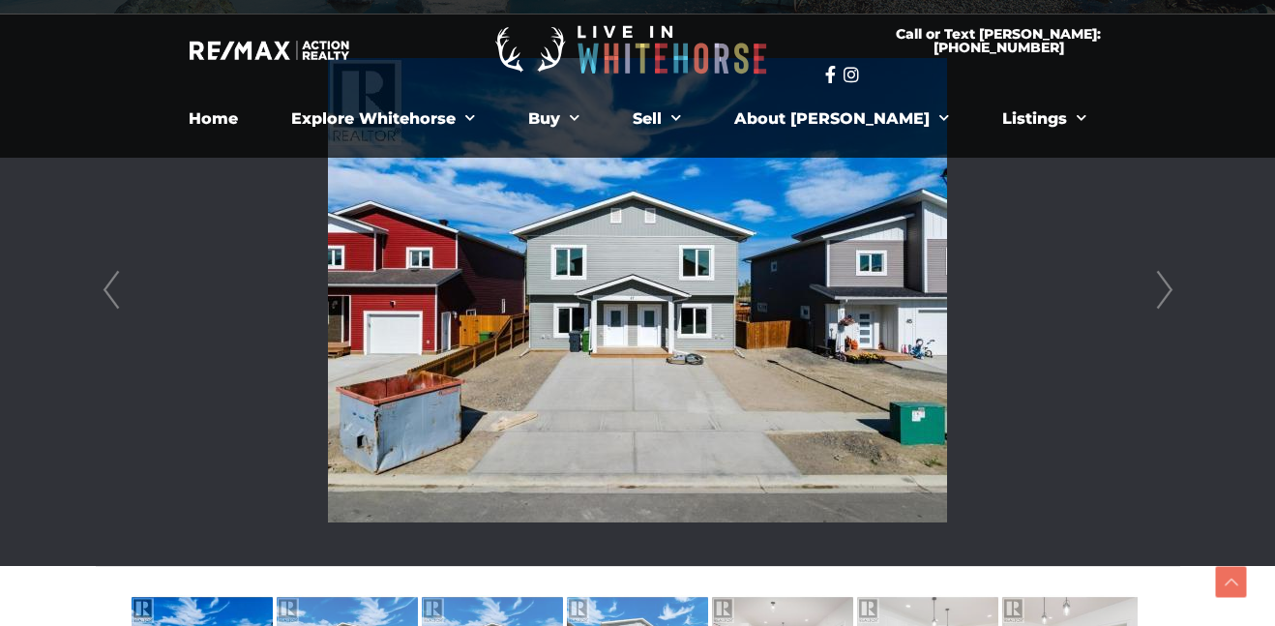
scroll to position [503, 0]
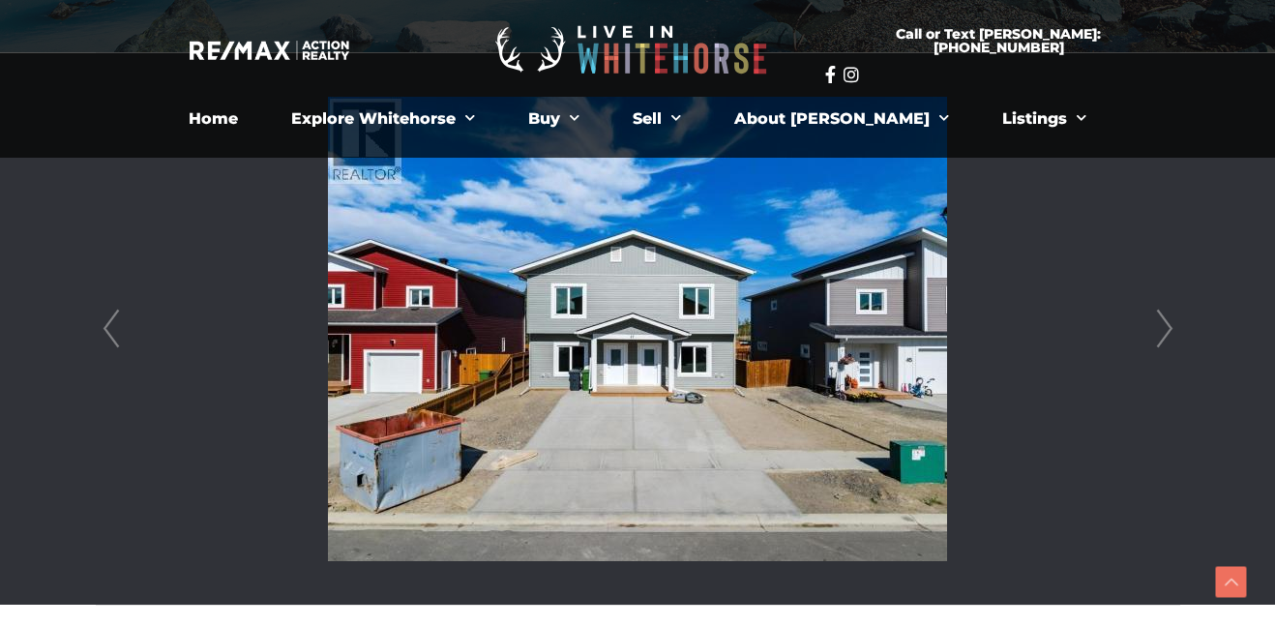
click at [1166, 327] on link "Next" at bounding box center [1164, 329] width 29 height 552
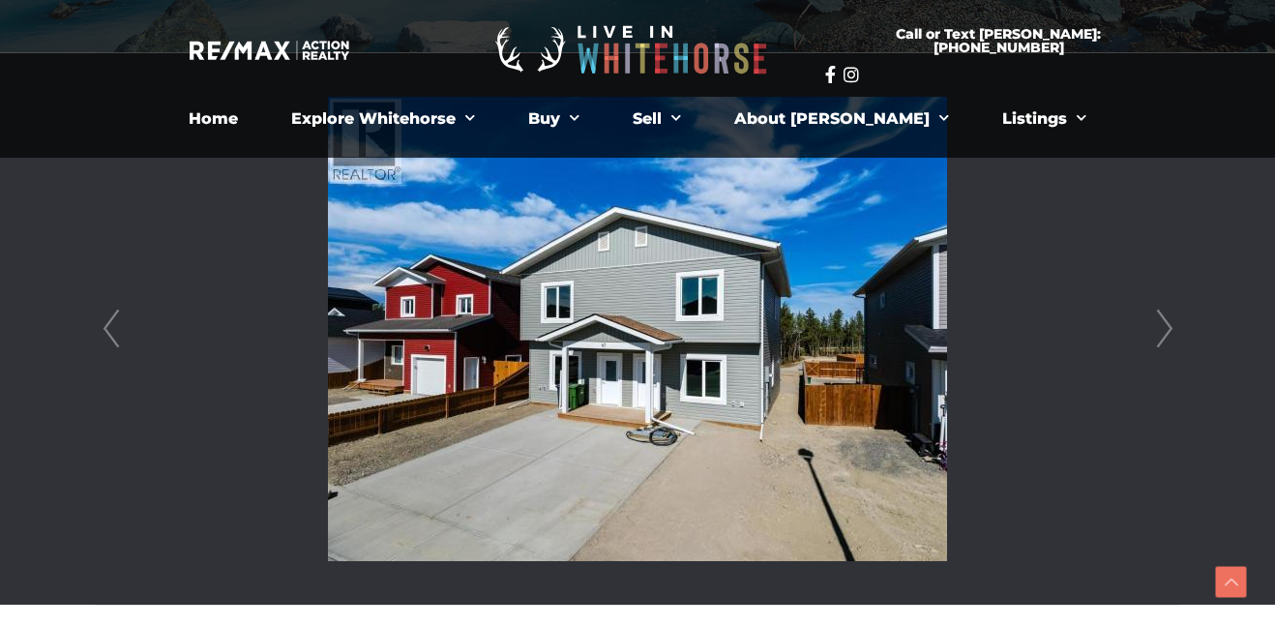
click at [1166, 327] on link "Next" at bounding box center [1164, 329] width 29 height 552
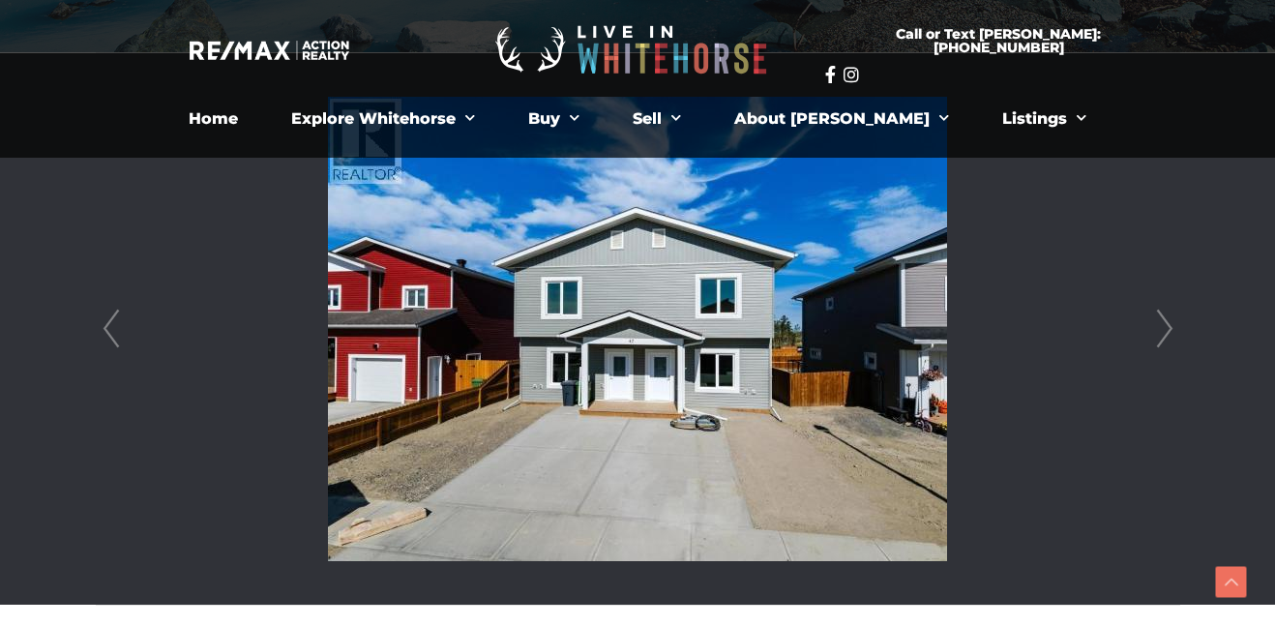
click at [1166, 327] on link "Next" at bounding box center [1164, 329] width 29 height 552
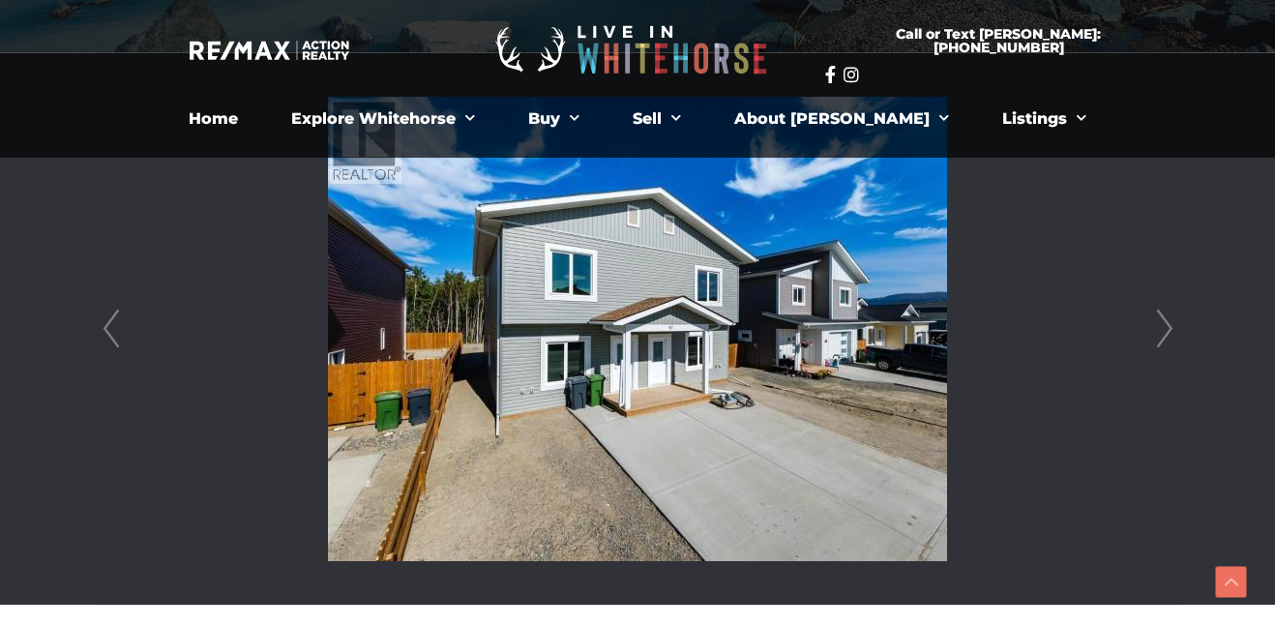
click at [1166, 327] on link "Next" at bounding box center [1164, 329] width 29 height 552
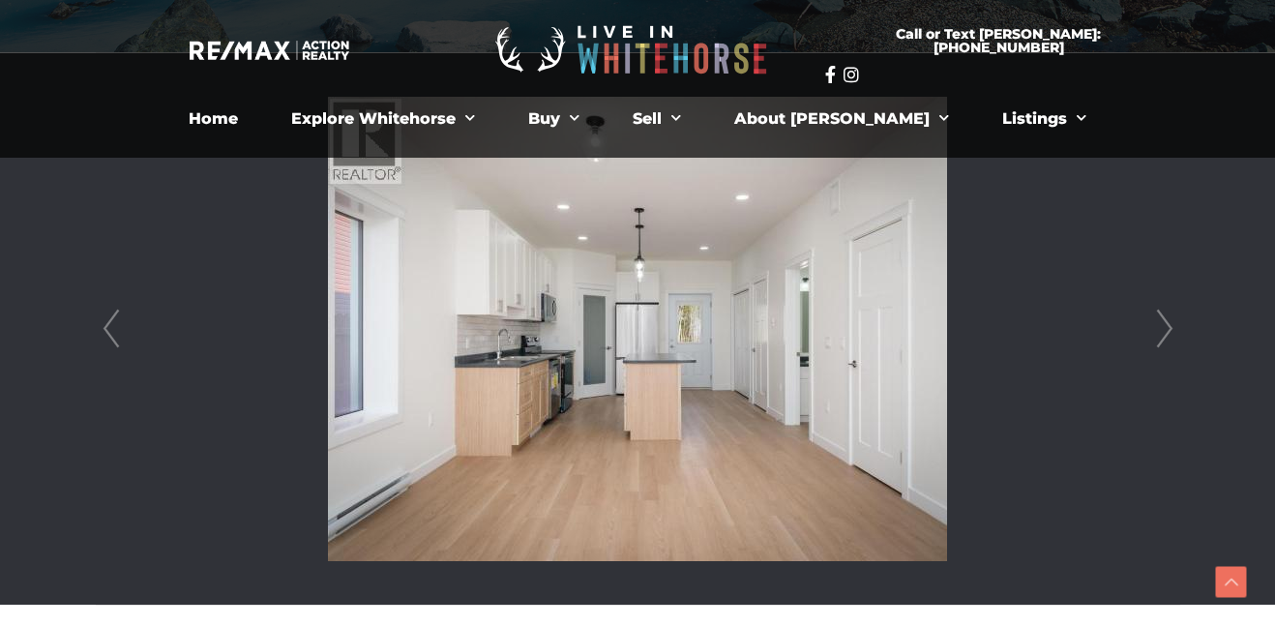
click at [1166, 327] on link "Next" at bounding box center [1164, 329] width 29 height 552
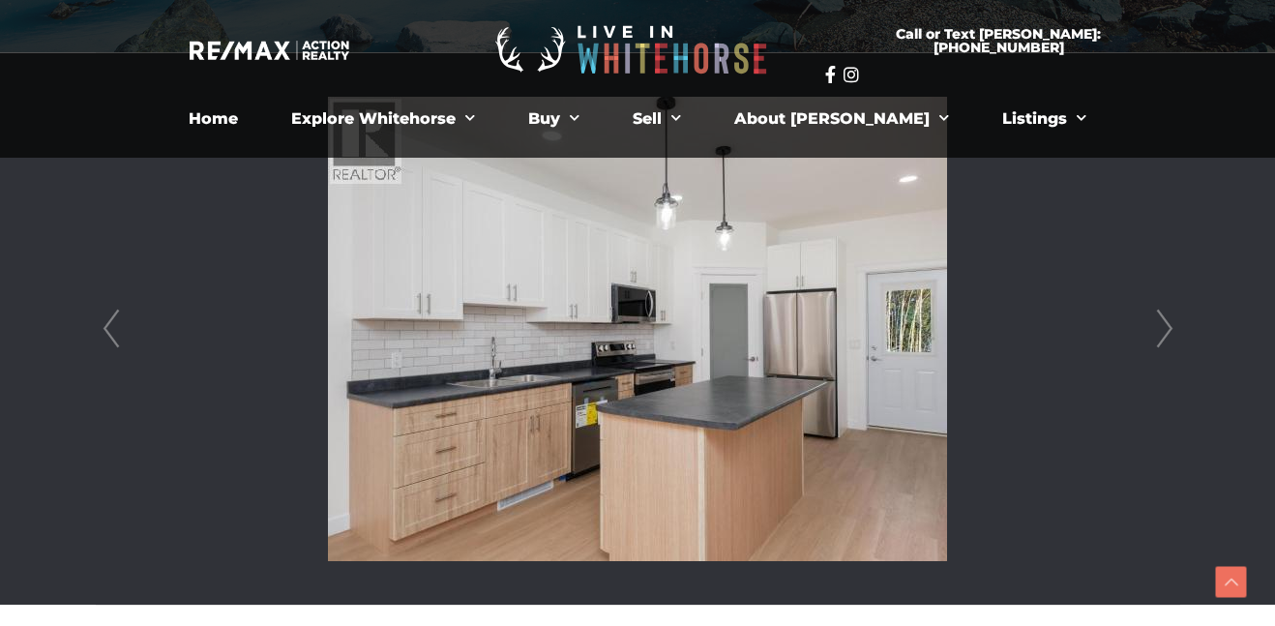
click at [1166, 327] on link "Next" at bounding box center [1164, 329] width 29 height 552
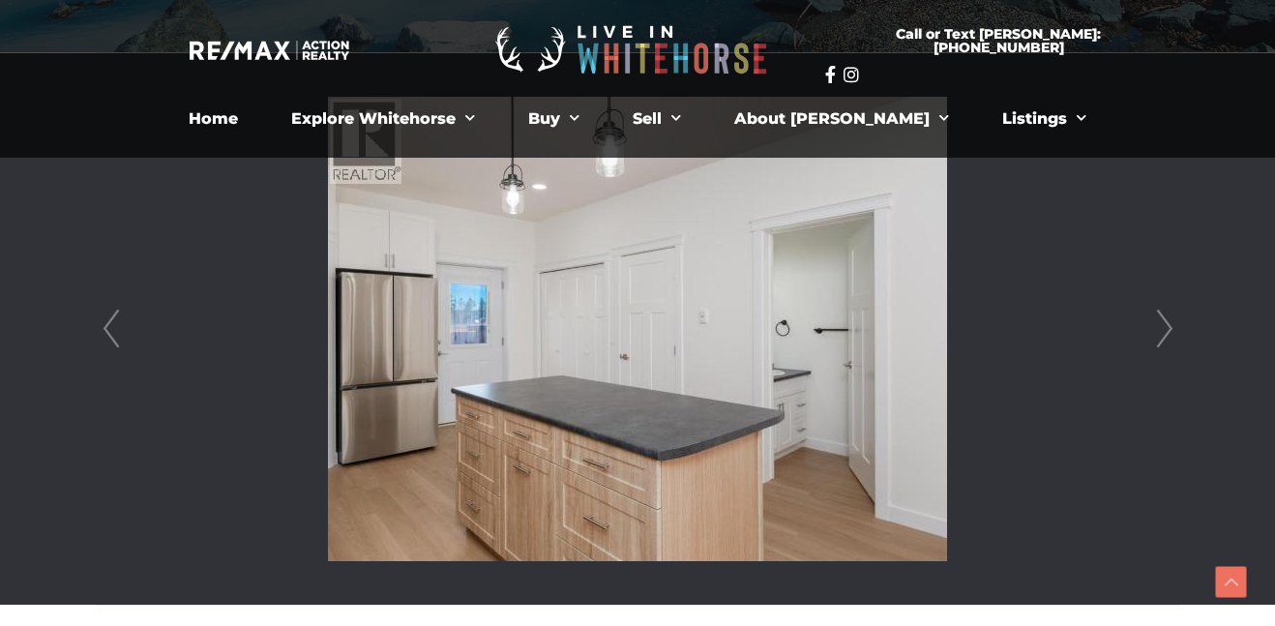
click at [1166, 327] on link "Next" at bounding box center [1164, 329] width 29 height 552
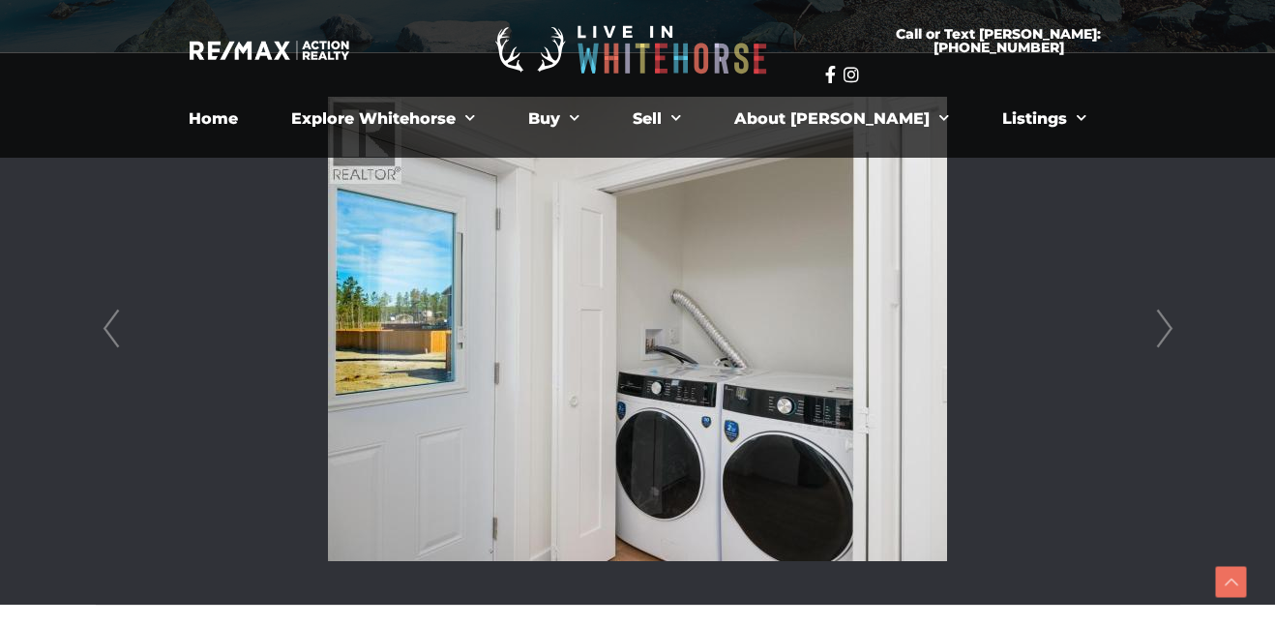
click at [1166, 327] on link "Next" at bounding box center [1164, 329] width 29 height 552
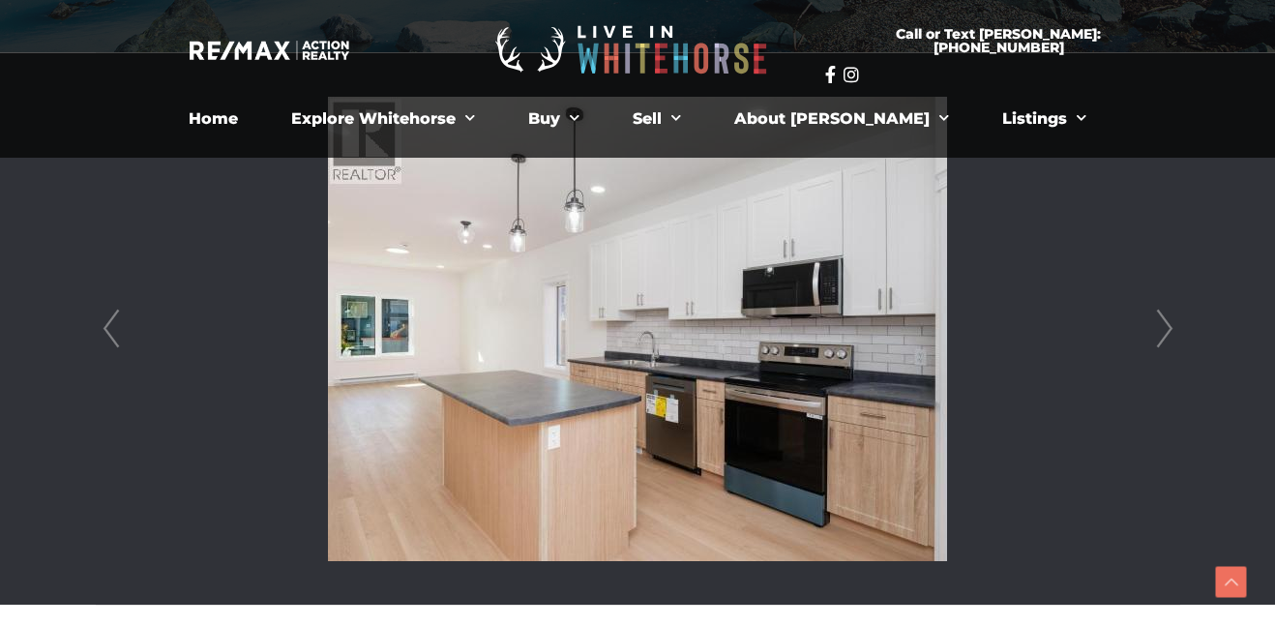
click at [1166, 327] on link "Next" at bounding box center [1164, 329] width 29 height 552
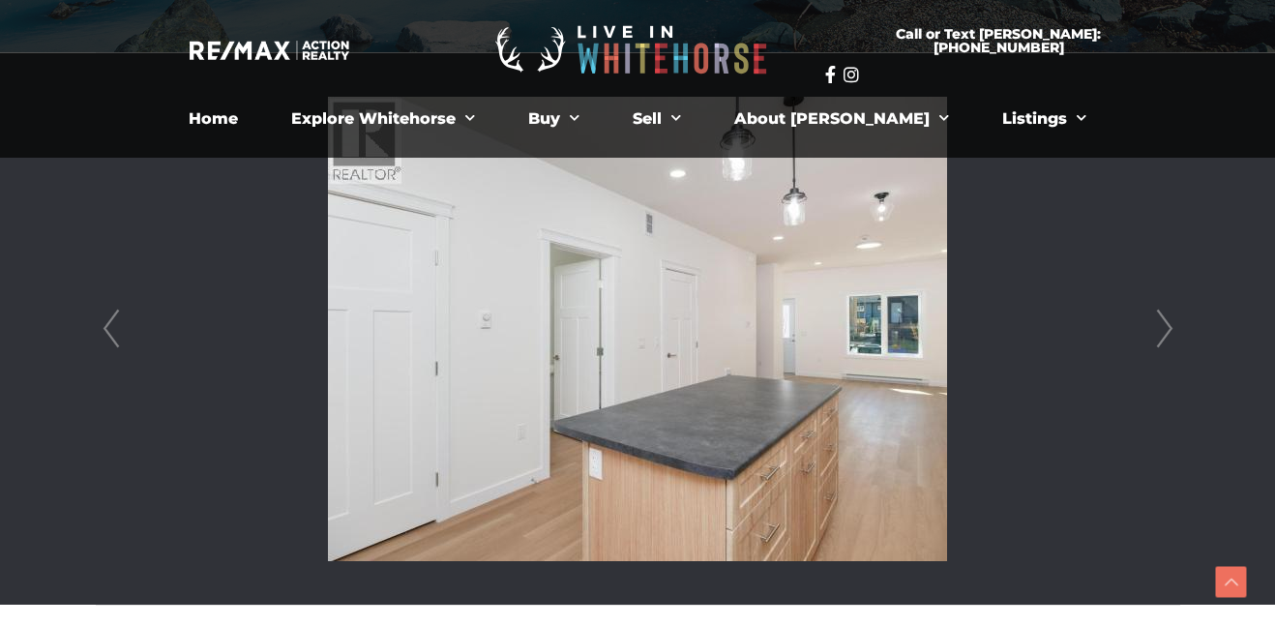
click at [1166, 327] on link "Next" at bounding box center [1164, 329] width 29 height 552
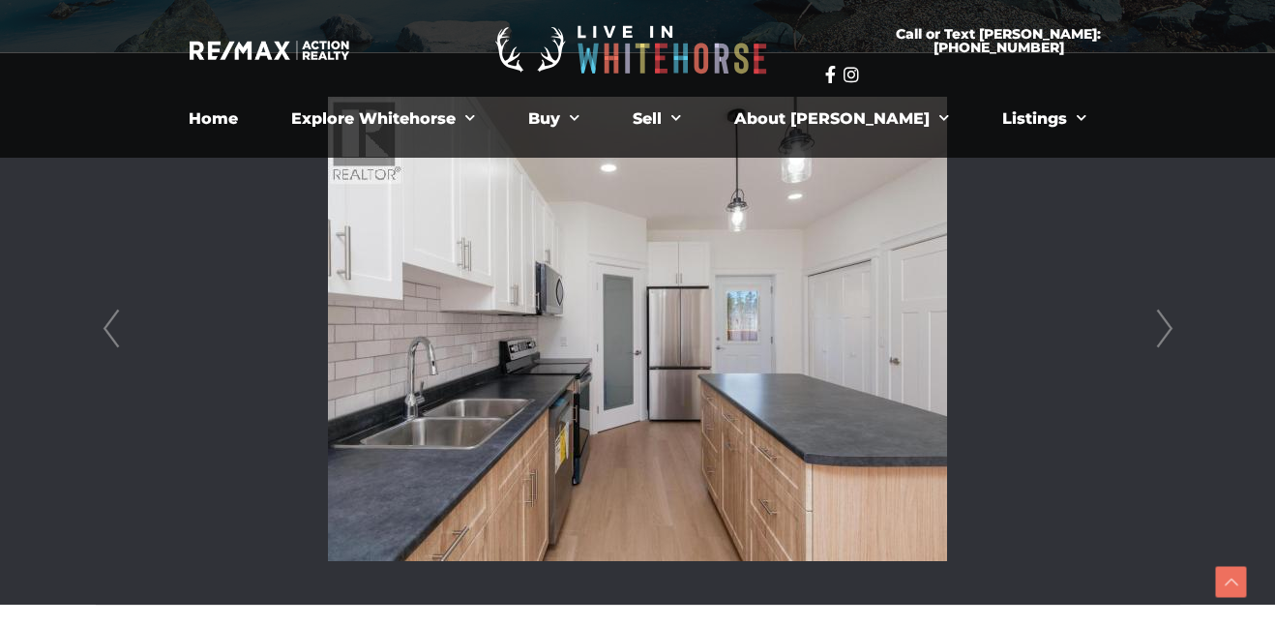
click at [1166, 327] on link "Next" at bounding box center [1164, 329] width 29 height 552
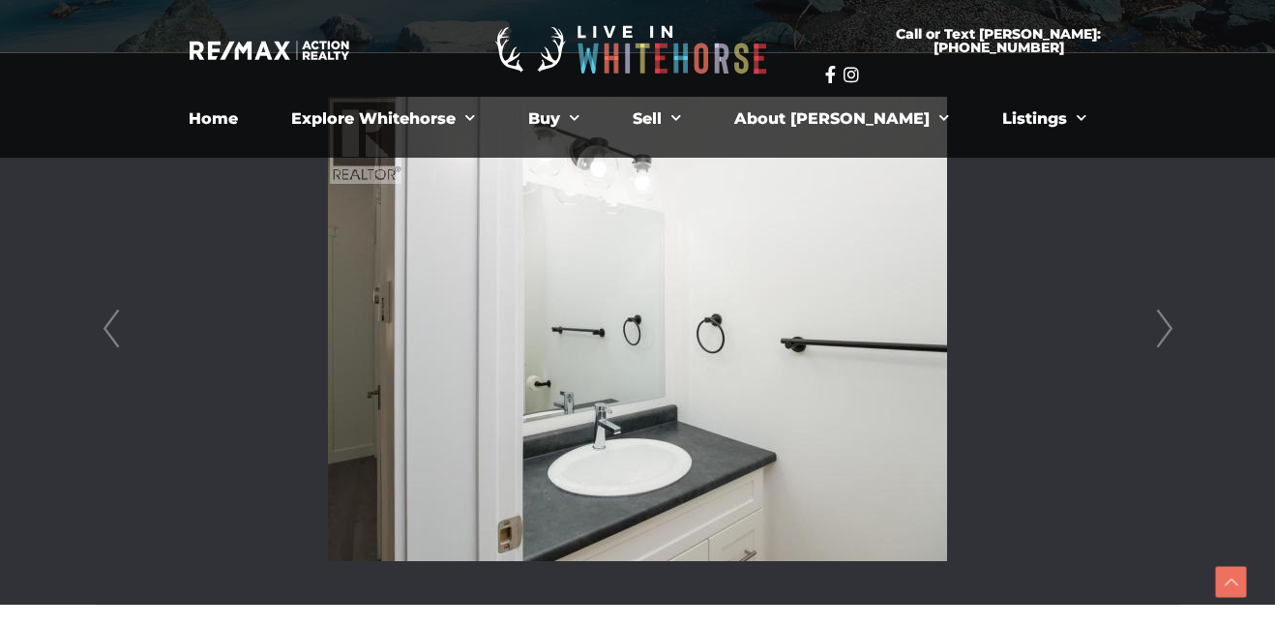
click at [1166, 327] on link "Next" at bounding box center [1164, 329] width 29 height 552
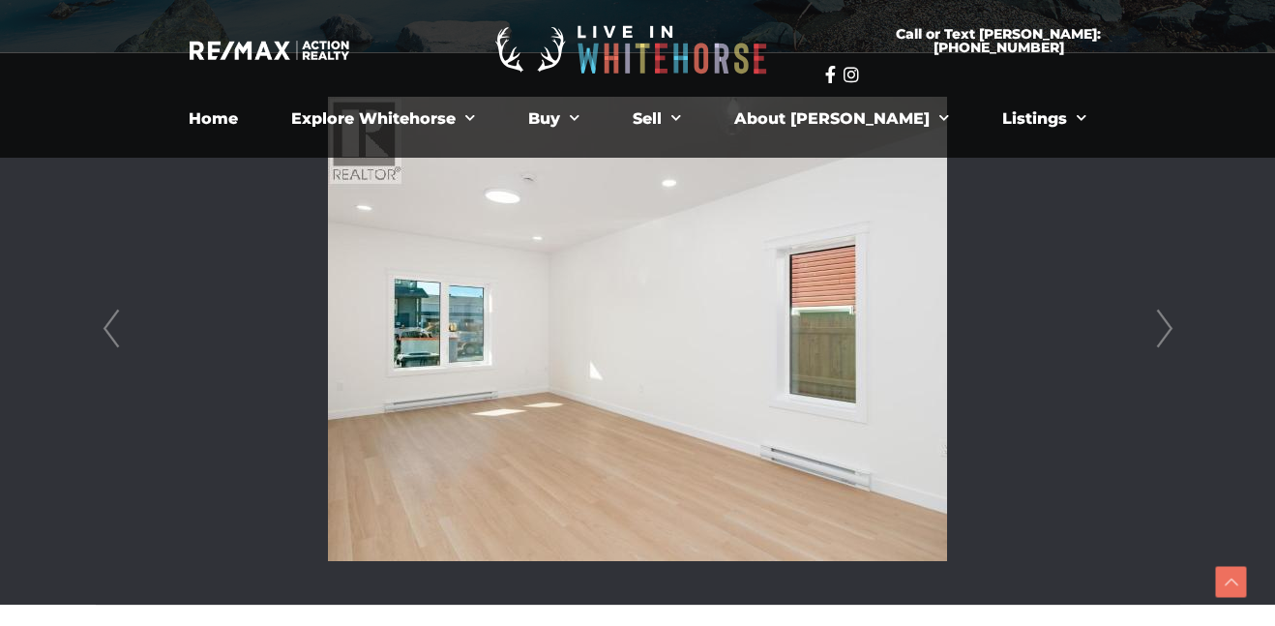
click at [1166, 327] on link "Next" at bounding box center [1164, 329] width 29 height 552
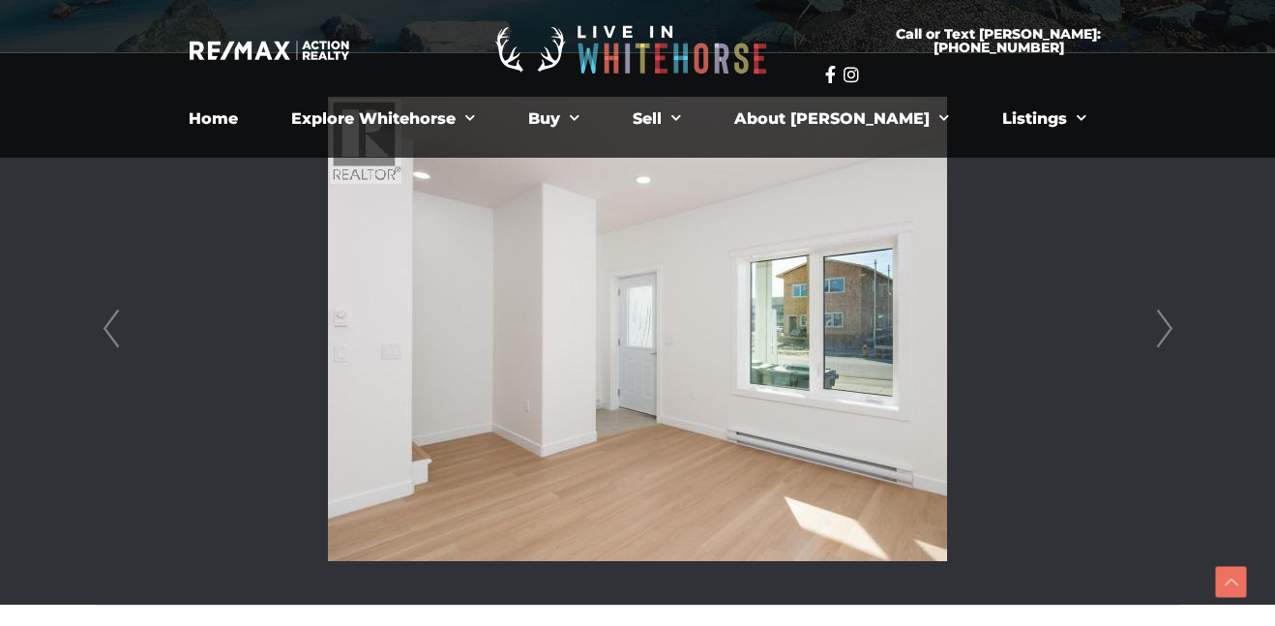
click at [1166, 327] on link "Next" at bounding box center [1164, 329] width 29 height 552
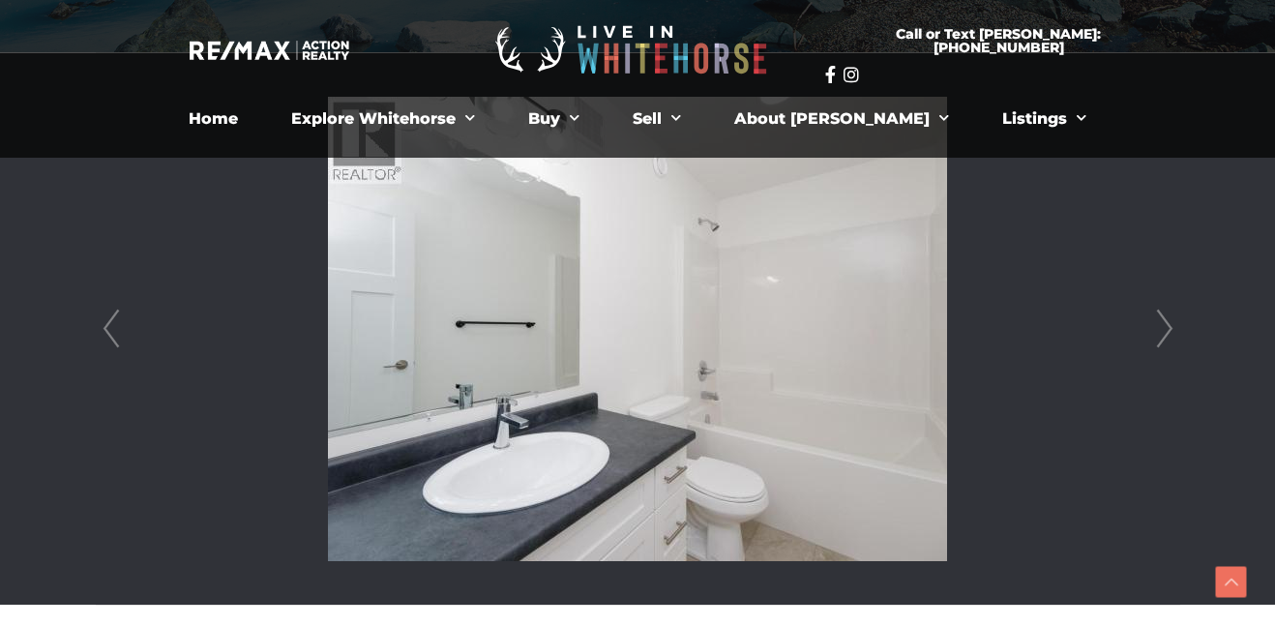
click at [1166, 327] on link "Next" at bounding box center [1164, 329] width 29 height 552
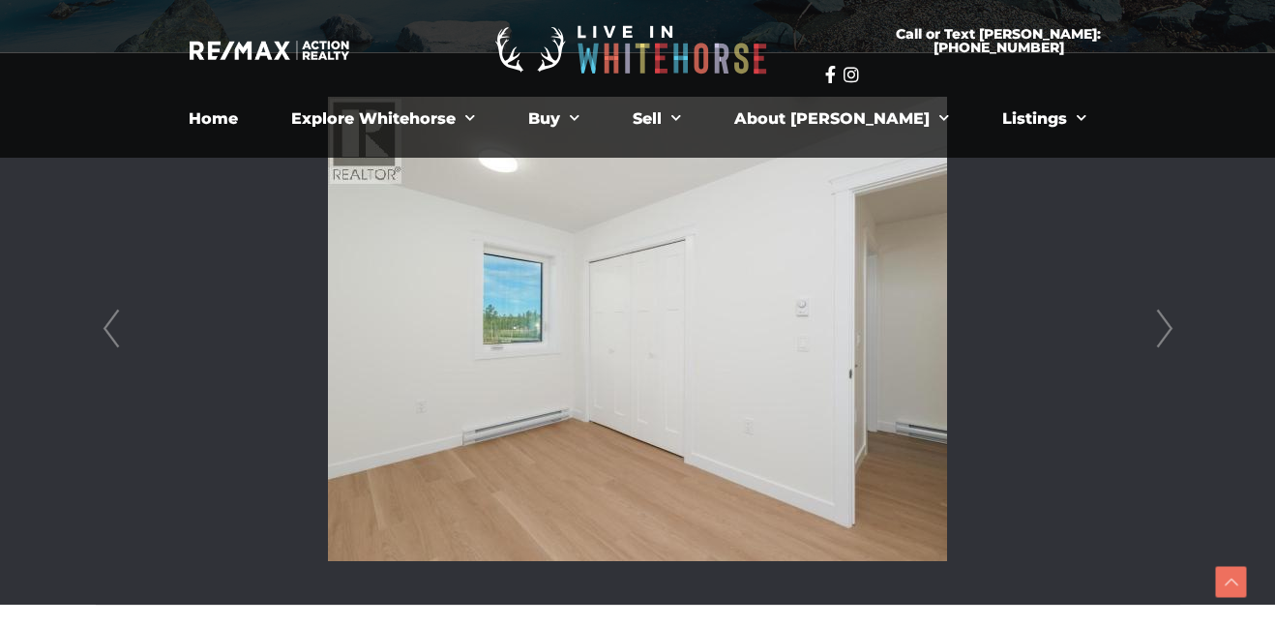
click at [1166, 327] on link "Next" at bounding box center [1164, 329] width 29 height 552
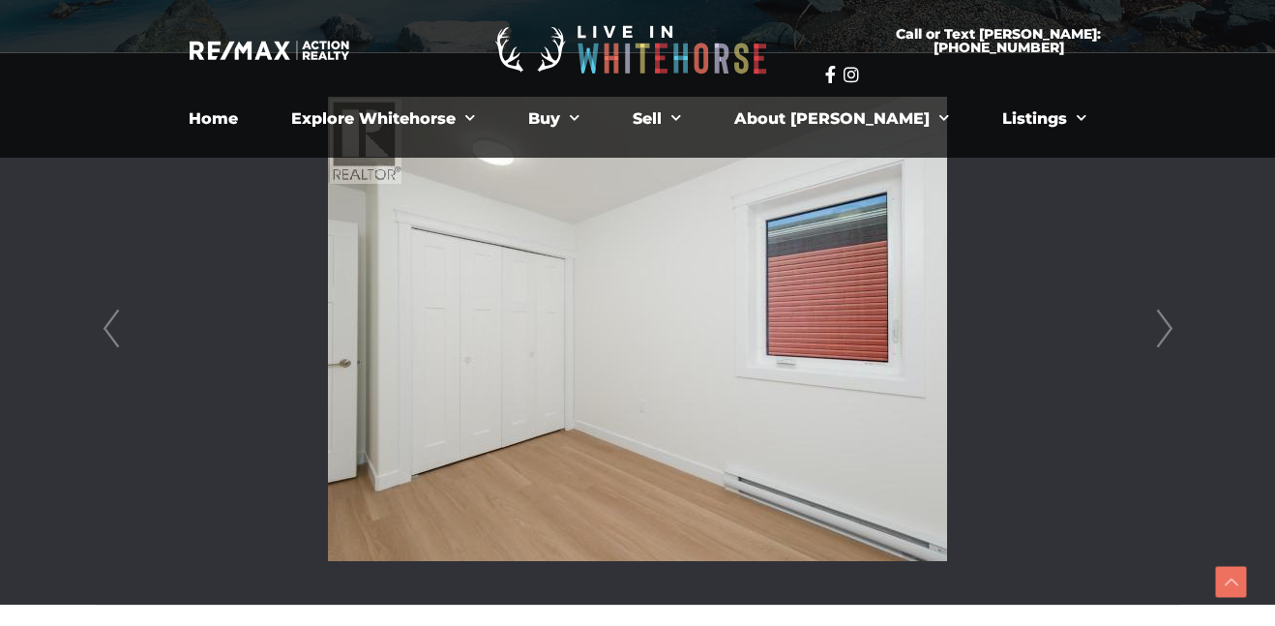
click at [1166, 327] on link "Next" at bounding box center [1164, 329] width 29 height 552
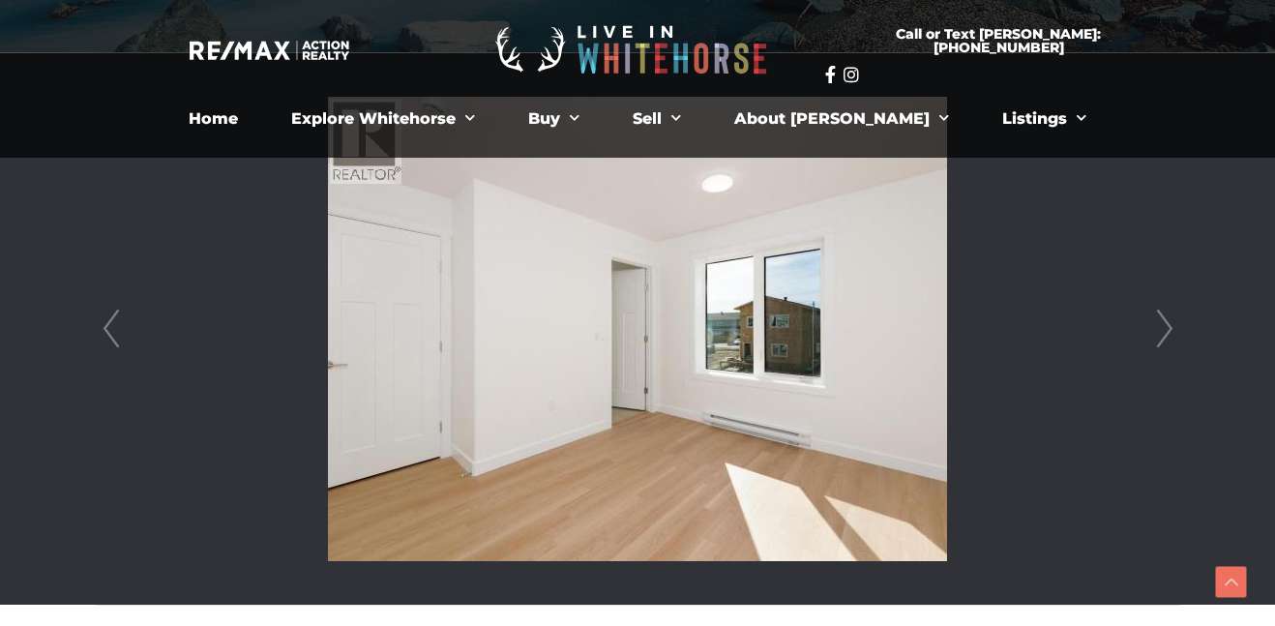
click at [1166, 327] on link "Next" at bounding box center [1164, 329] width 29 height 552
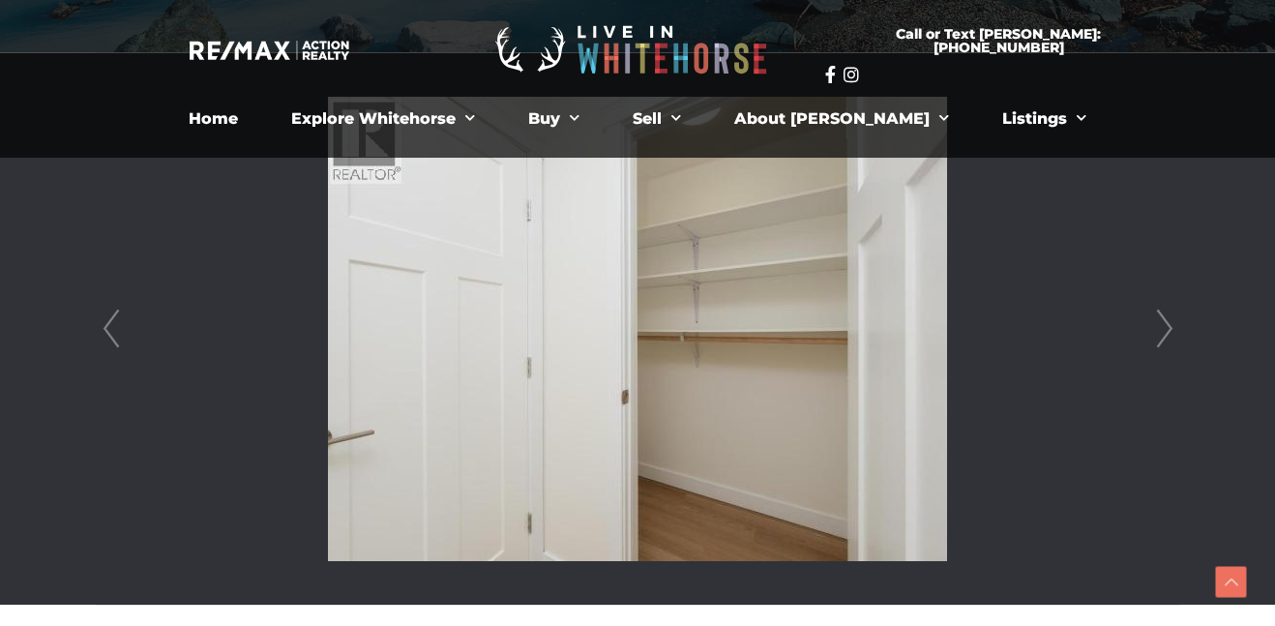
click at [1166, 327] on link "Next" at bounding box center [1164, 329] width 29 height 552
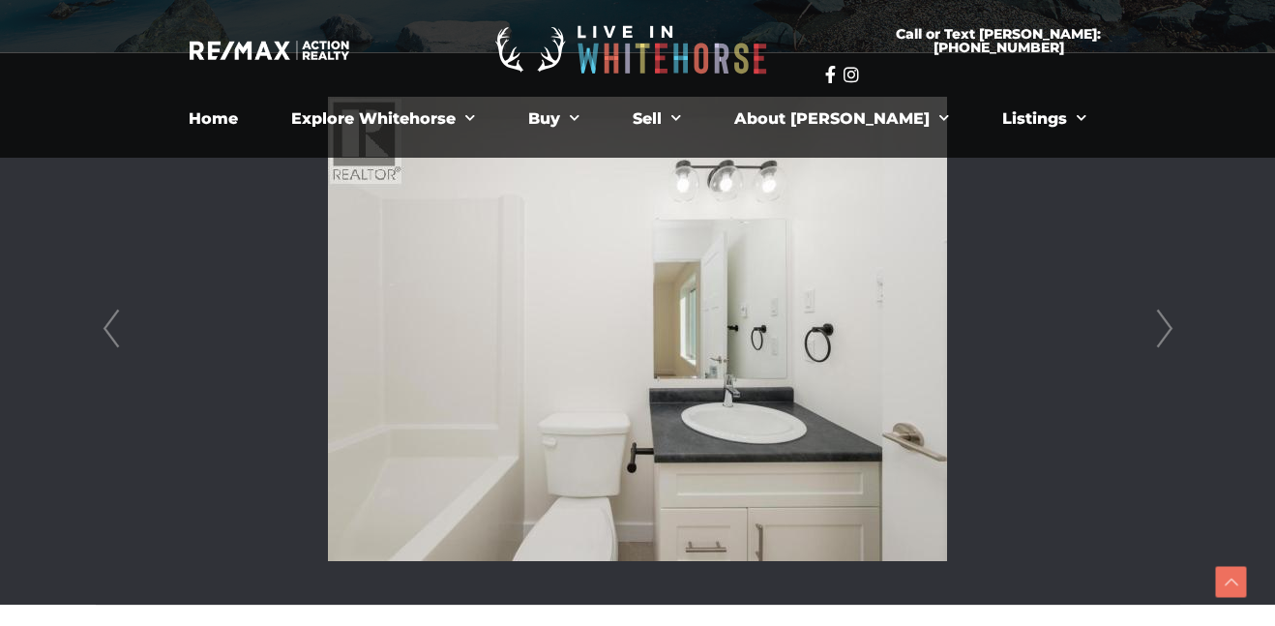
click at [1166, 327] on link "Next" at bounding box center [1164, 329] width 29 height 552
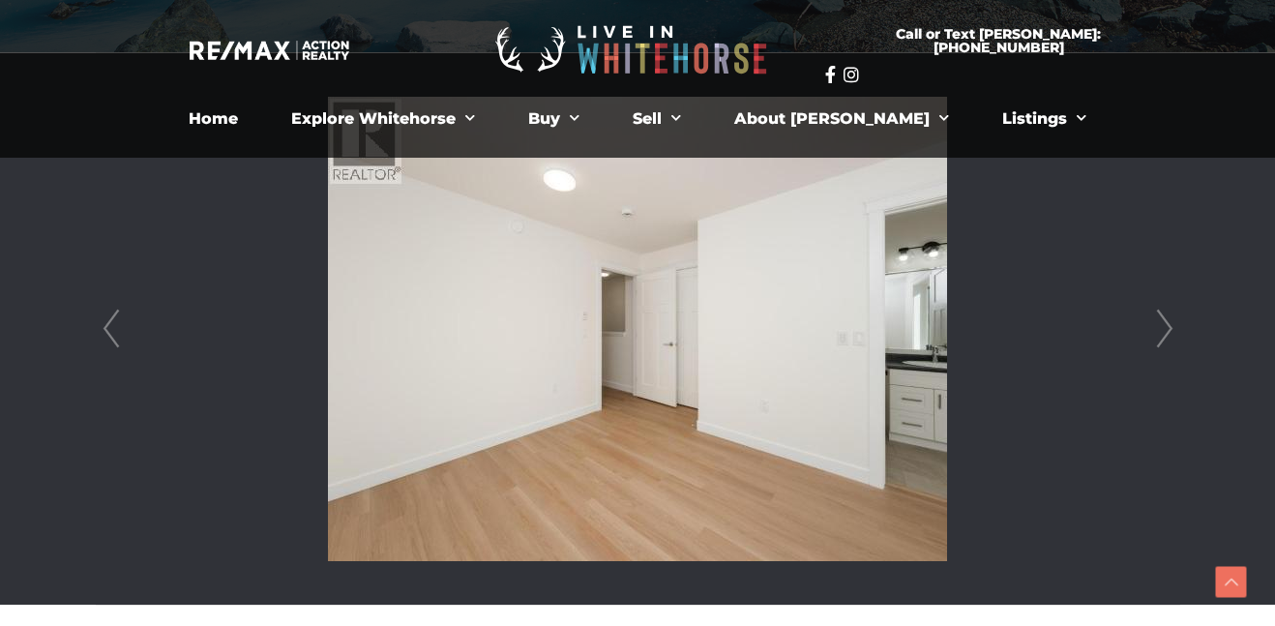
click at [1166, 327] on link "Next" at bounding box center [1164, 329] width 29 height 552
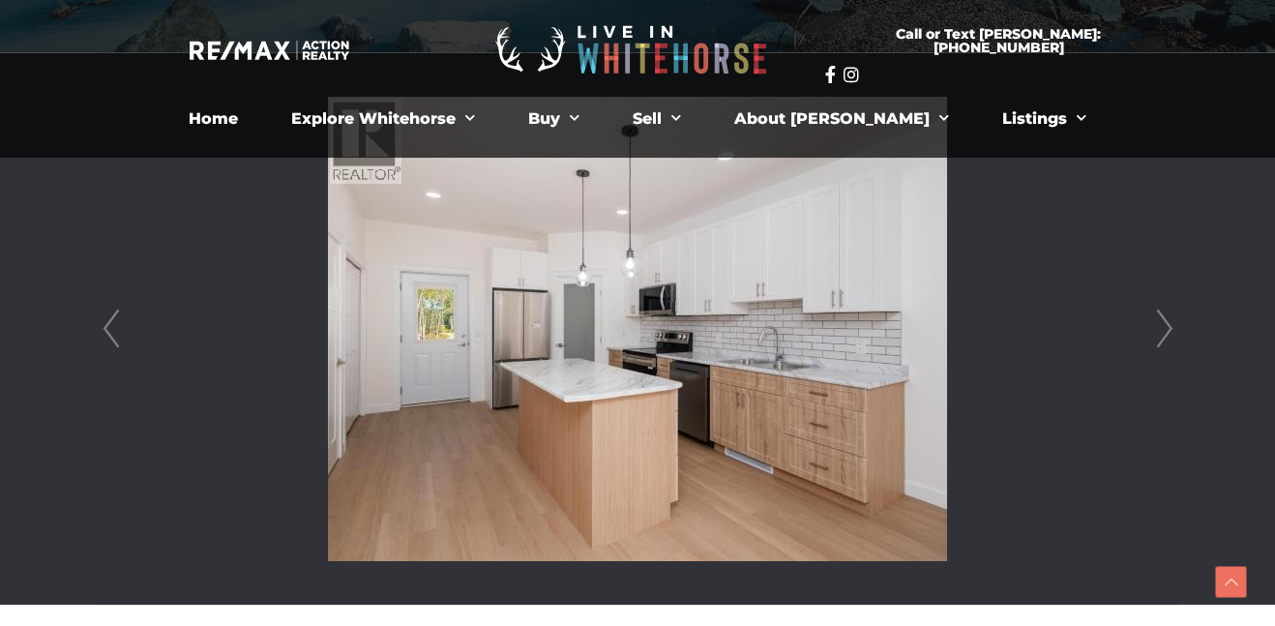
click at [1166, 327] on link "Next" at bounding box center [1164, 329] width 29 height 552
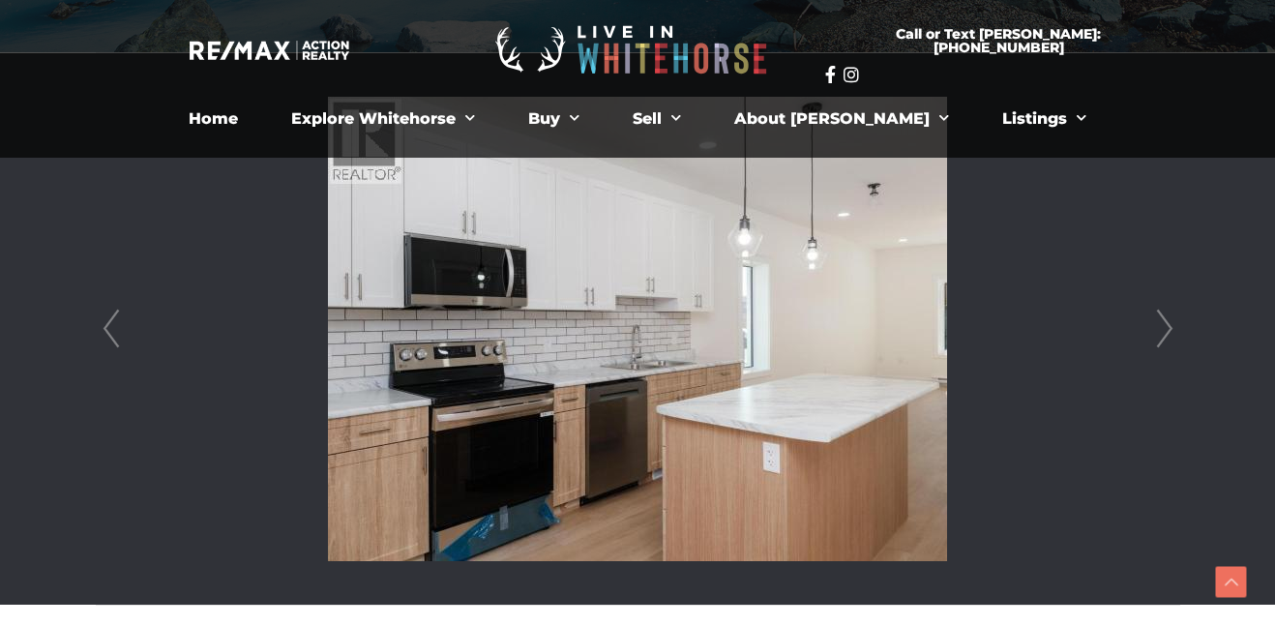
click at [1166, 327] on link "Next" at bounding box center [1164, 329] width 29 height 552
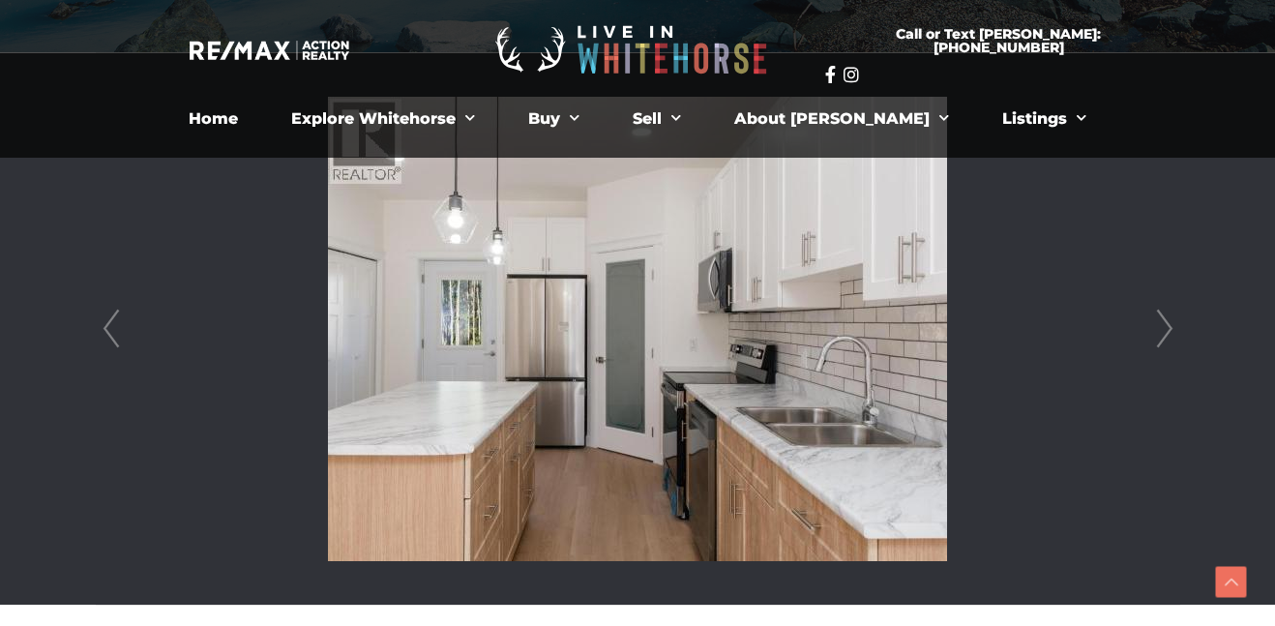
click at [1166, 327] on link "Next" at bounding box center [1164, 329] width 29 height 552
